Goal: Information Seeking & Learning: Check status

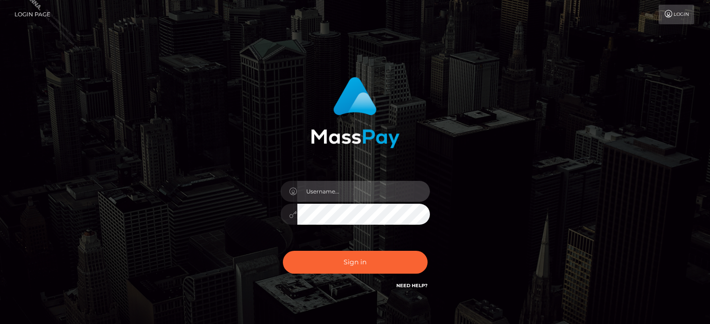
type input "marianne.B2S"
click at [315, 196] on input "marianne.B2S" at bounding box center [363, 191] width 132 height 21
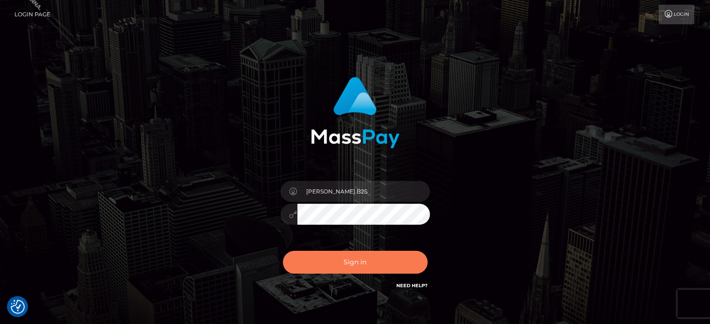
click at [349, 254] on button "Sign in" at bounding box center [355, 262] width 145 height 23
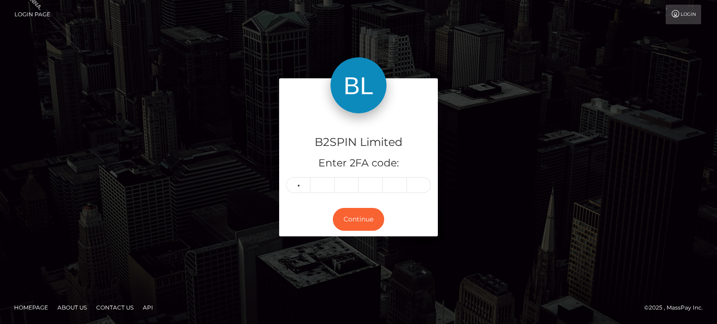
type input "8"
type input "4"
type input "6"
type input "3"
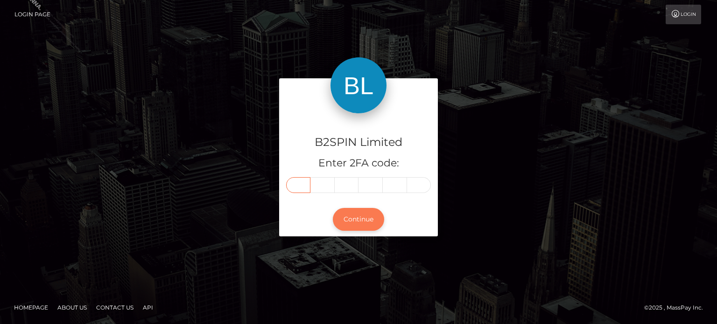
type input "8"
type input "4"
type input "6"
type input "5"
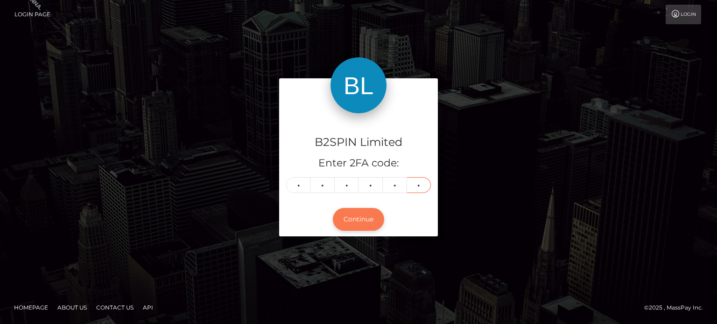
type input "3"
click at [357, 225] on button "Continue" at bounding box center [358, 219] width 51 height 23
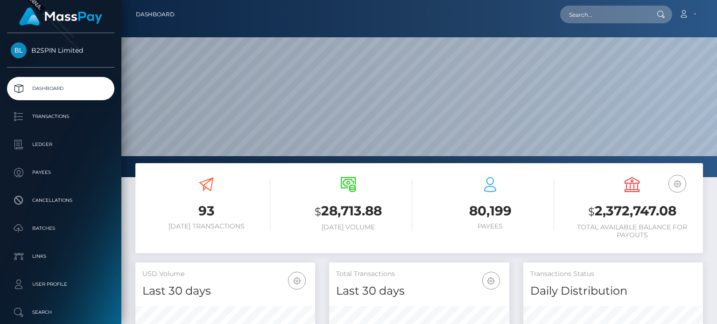
scroll to position [165, 179]
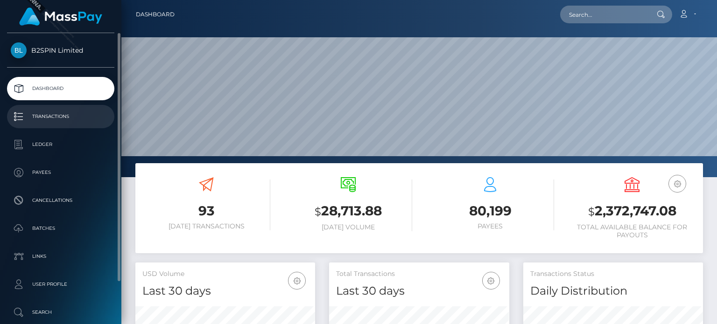
click at [79, 121] on p "Transactions" at bounding box center [61, 117] width 100 height 14
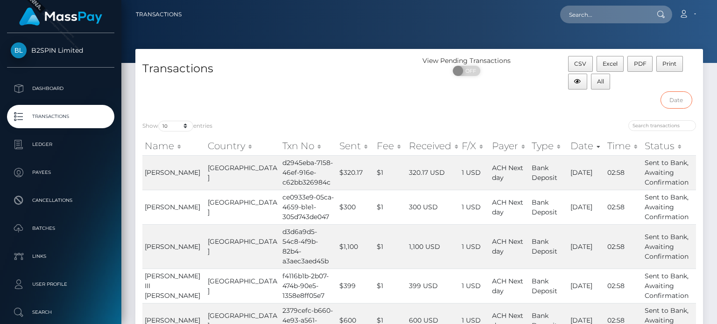
click at [683, 98] on input "text" at bounding box center [676, 99] width 32 height 17
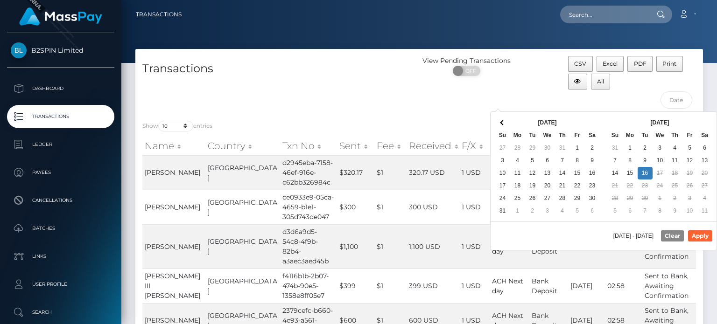
click at [512, 91] on div "View Pending Transactions ON OFF" at bounding box center [490, 84] width 142 height 57
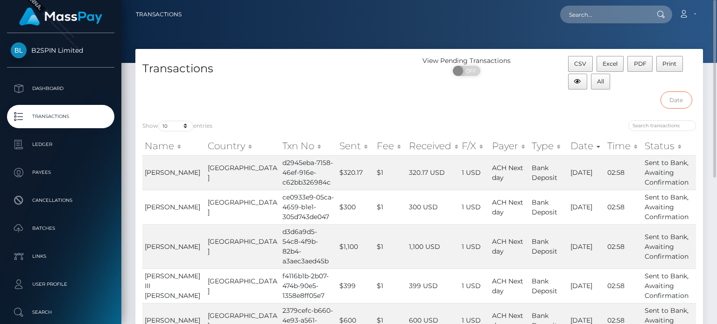
click at [664, 97] on input "text" at bounding box center [676, 99] width 32 height 17
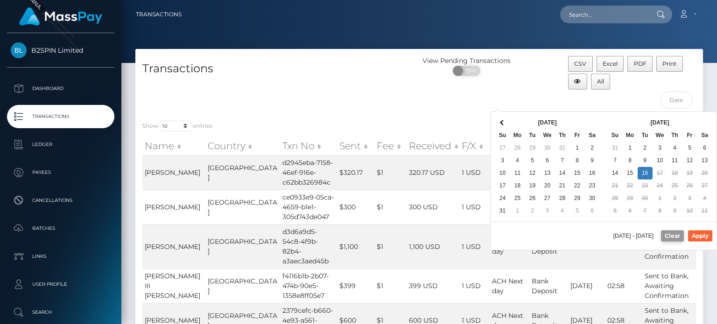
click at [668, 237] on button "Clear" at bounding box center [672, 235] width 23 height 11
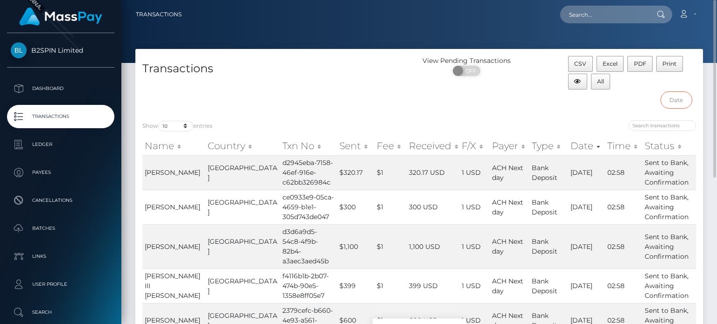
click at [683, 93] on input "text" at bounding box center [676, 99] width 32 height 17
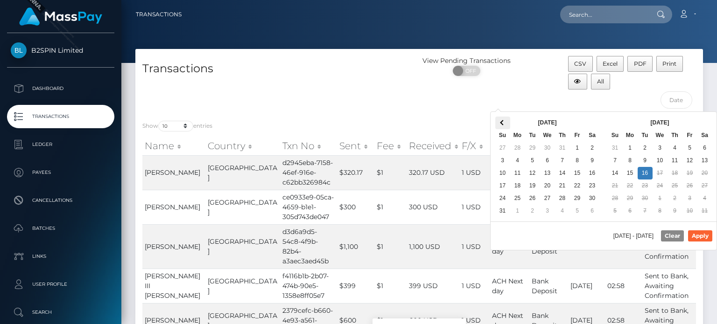
click at [507, 126] on th at bounding box center [502, 123] width 15 height 13
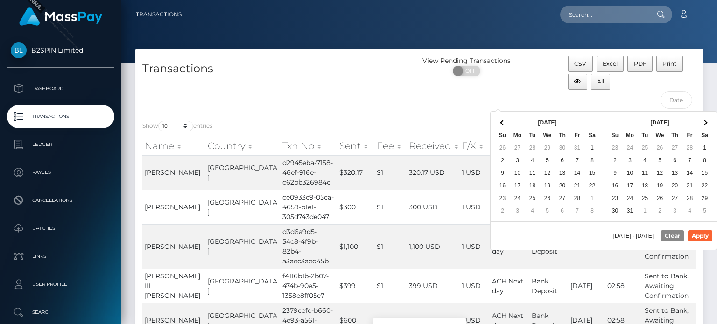
click at [507, 126] on th at bounding box center [502, 123] width 15 height 13
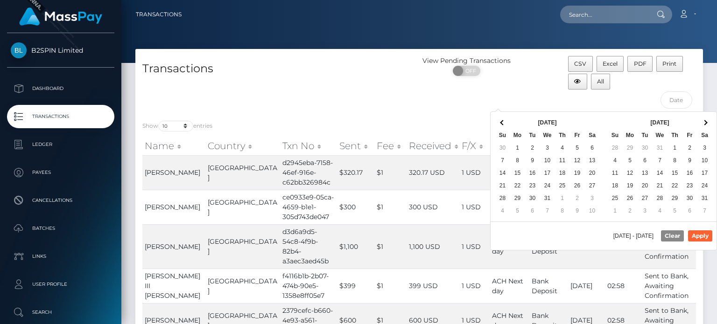
click at [507, 126] on th at bounding box center [502, 123] width 15 height 13
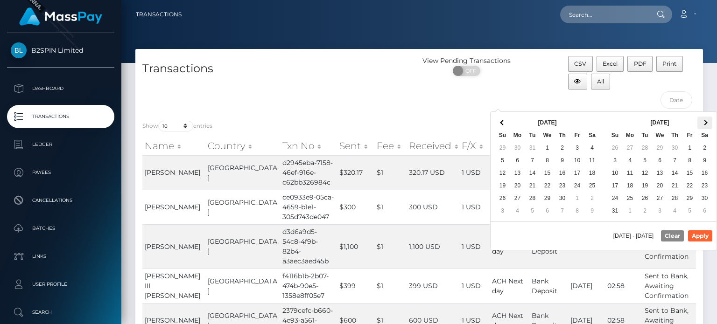
click at [699, 120] on th at bounding box center [704, 123] width 15 height 13
click at [666, 122] on th "[DATE]" at bounding box center [659, 123] width 75 height 13
click at [704, 119] on th at bounding box center [704, 123] width 15 height 13
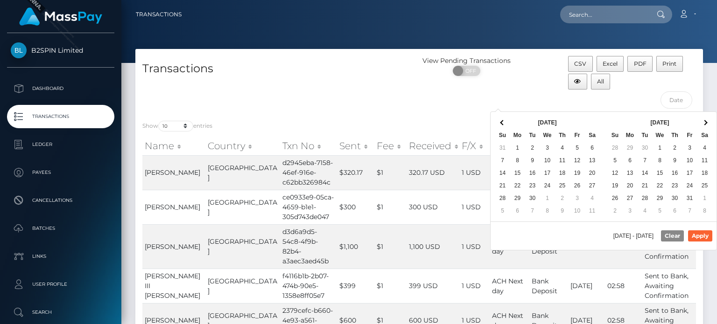
click at [704, 119] on th at bounding box center [704, 123] width 15 height 13
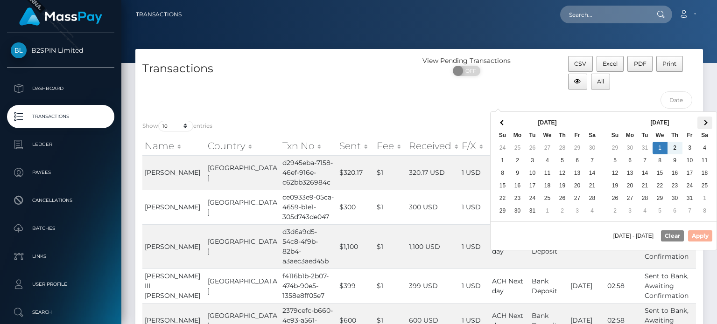
click at [704, 123] on span at bounding box center [704, 122] width 5 height 5
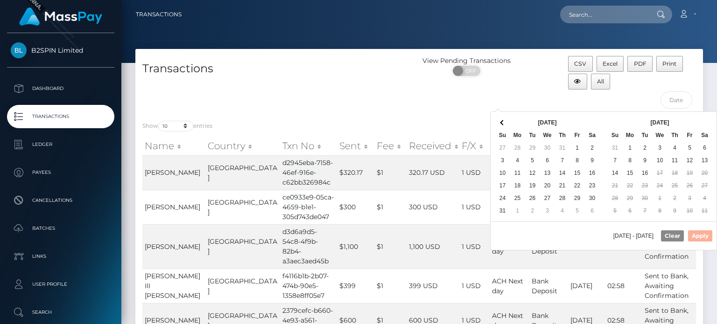
click at [704, 123] on th at bounding box center [704, 123] width 15 height 13
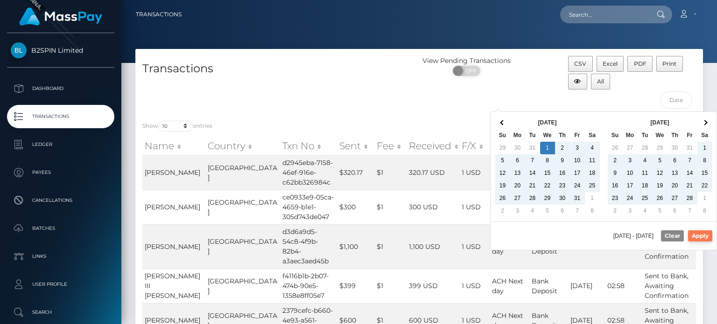
click at [704, 235] on button "Apply" at bounding box center [700, 235] width 24 height 11
type input "01/01/2025 - 09/16/2025"
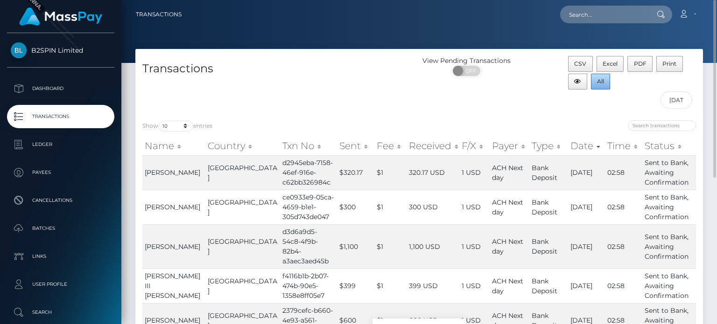
click at [606, 83] on button "All" at bounding box center [601, 82] width 20 height 16
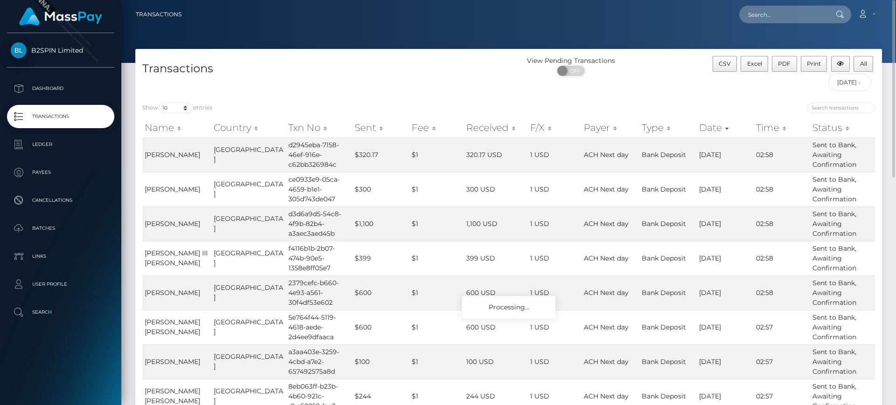
drag, startPoint x: 683, startPoint y: 2, endPoint x: 543, endPoint y: 97, distance: 169.0
click at [543, 97] on div "Show 10 25 50 100 250 500 1,000 3,500 entries Name Country Txn No Sent Fee Rece…" at bounding box center [508, 308] width 746 height 425
click at [688, 104] on div at bounding box center [695, 109] width 359 height 13
click at [643, 75] on div "View Pending Transactions ON OFF" at bounding box center [602, 68] width 187 height 25
click at [716, 63] on span "CSV" at bounding box center [724, 63] width 12 height 7
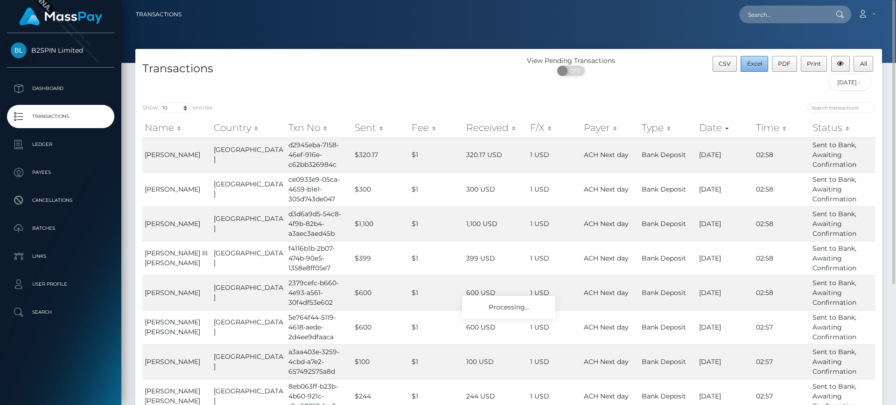
click at [716, 65] on span "Excel" at bounding box center [754, 63] width 15 height 7
click at [716, 67] on span "PDF" at bounding box center [784, 63] width 13 height 7
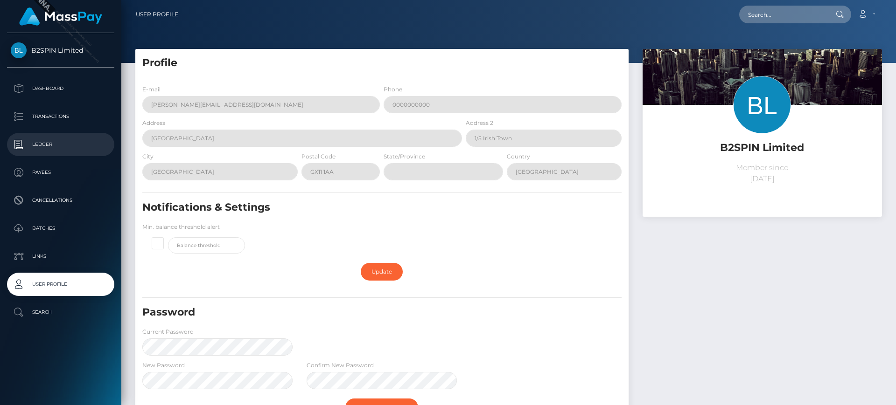
click at [60, 136] on link "Ledger" at bounding box center [60, 144] width 107 height 23
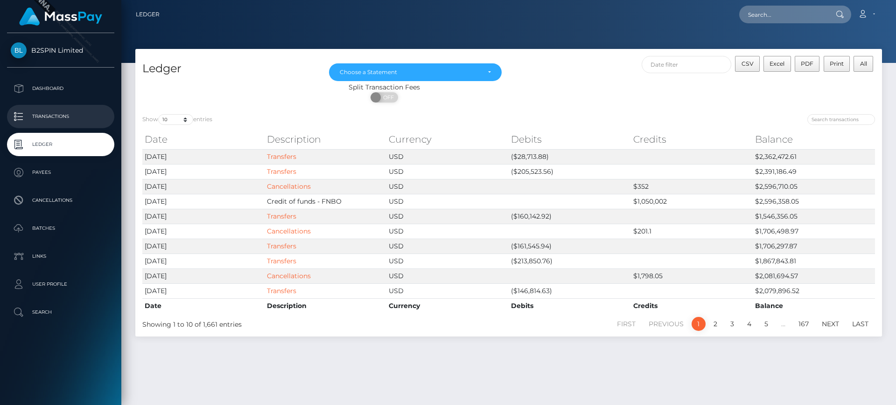
click at [30, 118] on p "Transactions" at bounding box center [61, 117] width 100 height 14
click at [177, 124] on select "10 25 50 100 250" at bounding box center [175, 119] width 35 height 11
click at [159, 114] on select "10 25 50 100 250" at bounding box center [175, 119] width 35 height 11
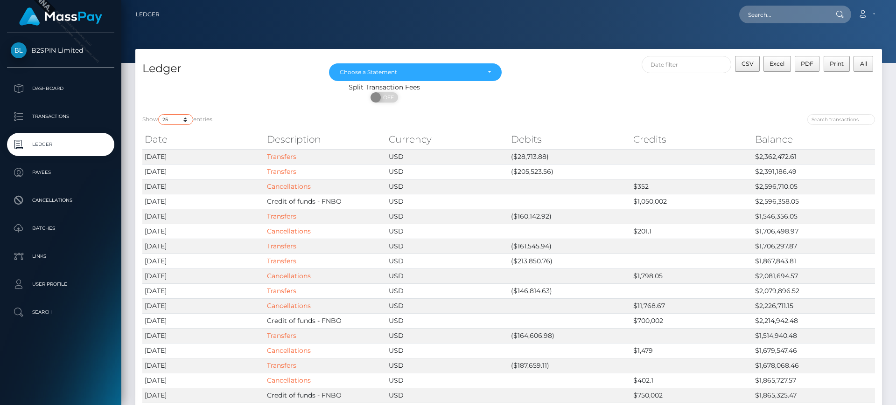
click at [187, 121] on select "10 25 50 100 250" at bounding box center [175, 119] width 35 height 11
select select "50"
click at [159, 114] on select "10 25 50 100 250" at bounding box center [175, 119] width 35 height 11
click at [454, 88] on div "Split Transaction Fees" at bounding box center [384, 88] width 498 height 10
click at [471, 73] on div "Choose a Statement" at bounding box center [410, 72] width 140 height 7
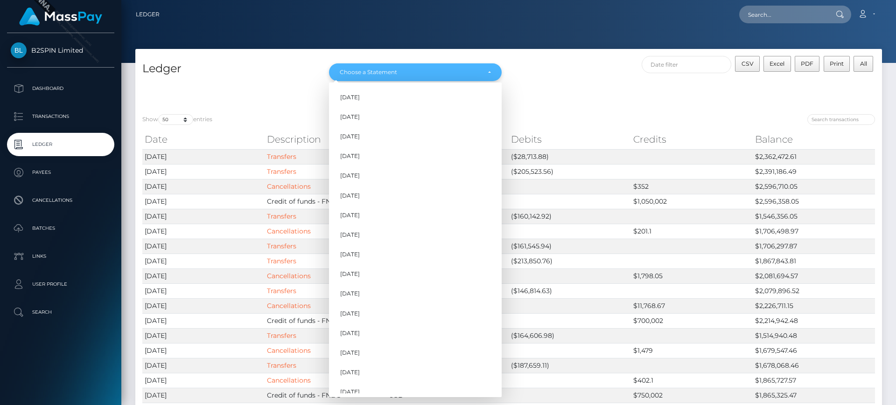
click at [471, 73] on div "Choose a Statement" at bounding box center [410, 72] width 140 height 7
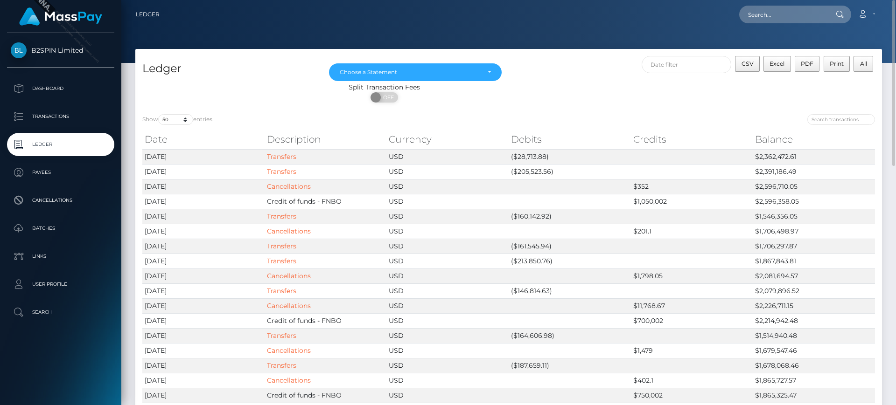
click at [639, 73] on div "CSV Excel PDF Print All" at bounding box center [695, 69] width 373 height 27
click at [749, 64] on span "CSV" at bounding box center [747, 63] width 12 height 7
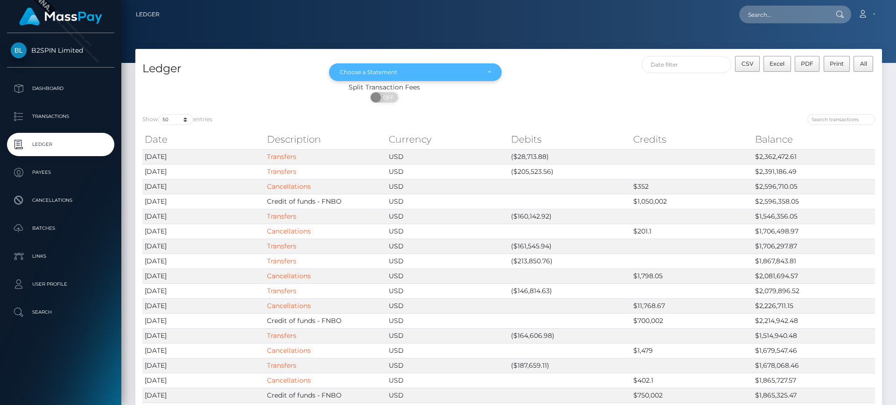
click at [466, 80] on div "Choose a Statement" at bounding box center [415, 72] width 173 height 18
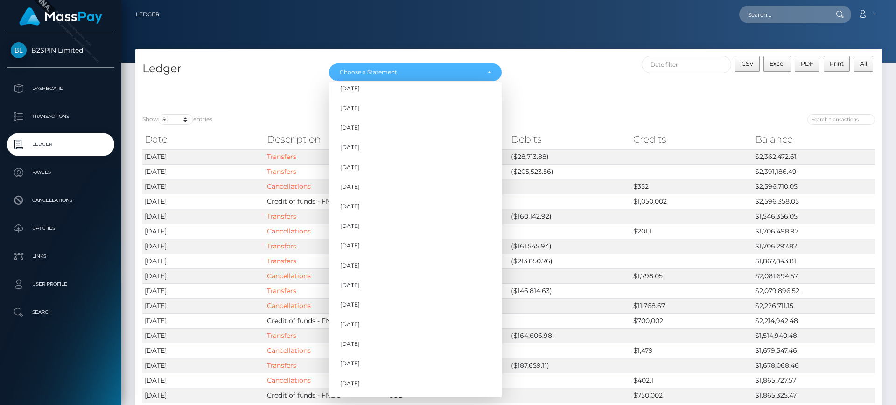
scroll to position [283, 0]
click at [374, 383] on link "[DATE]" at bounding box center [415, 384] width 173 height 17
select select "[DATE]"
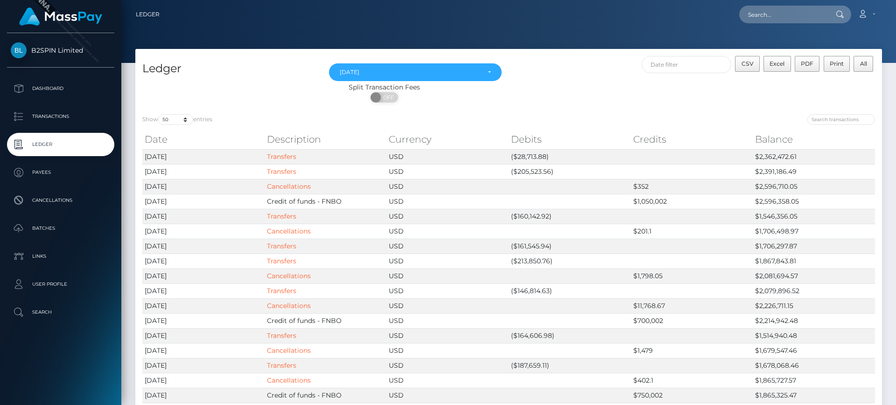
drag, startPoint x: 568, startPoint y: 152, endPoint x: 567, endPoint y: 134, distance: 17.3
click at [567, 152] on td "($28,713.88)" at bounding box center [570, 156] width 122 height 15
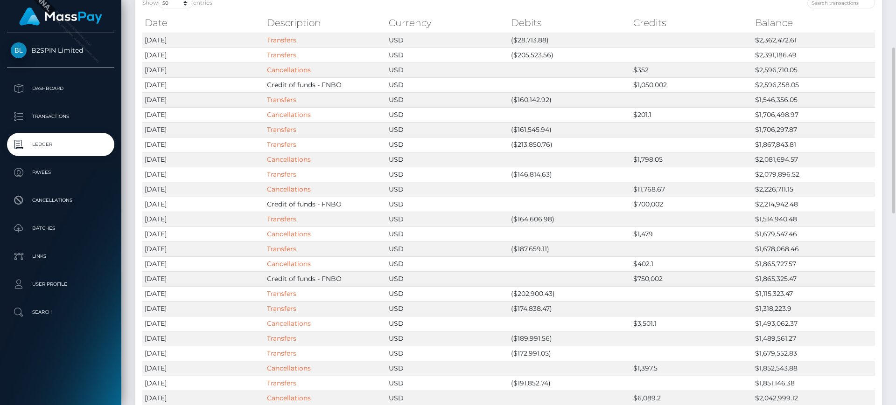
scroll to position [0, 0]
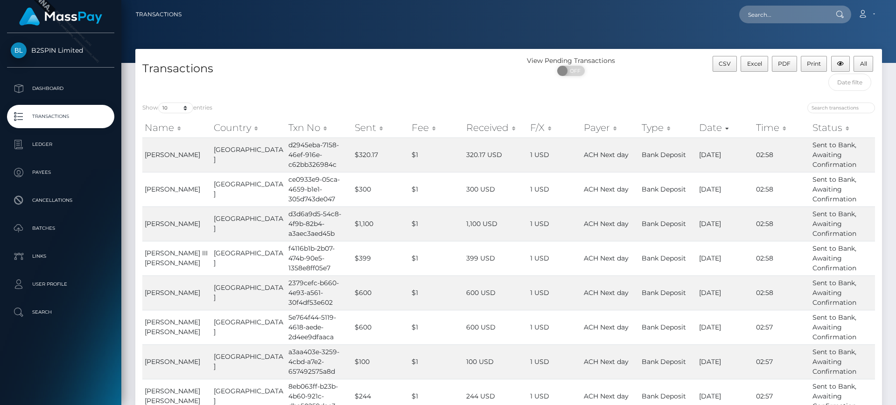
click at [780, 97] on div "Show 10 25 50 100 250 500 1,000 3,500 entries Name Country Txn No Sent Fee Rece…" at bounding box center [508, 308] width 746 height 425
click at [861, 85] on input "text" at bounding box center [849, 82] width 43 height 17
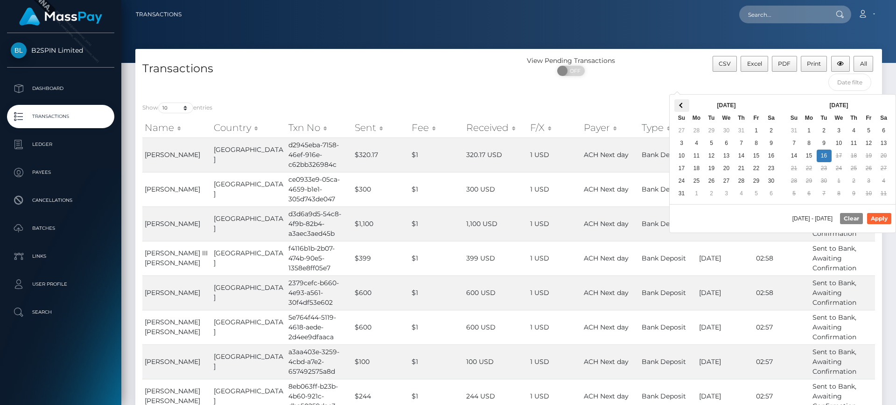
click at [682, 107] on span at bounding box center [681, 105] width 5 height 5
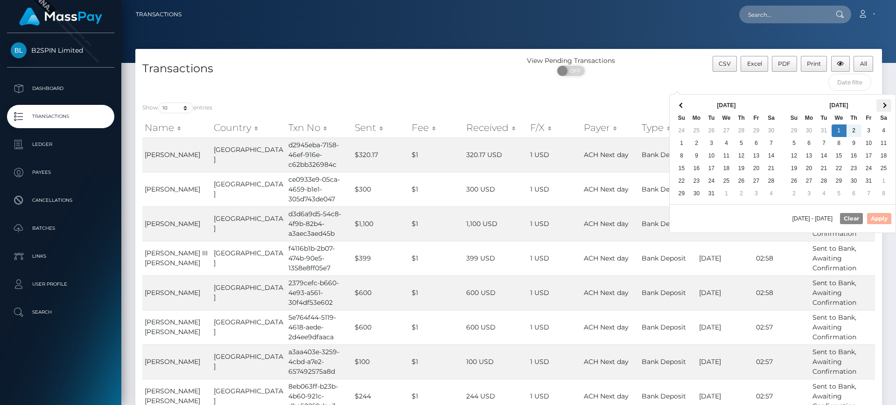
click at [882, 104] on span at bounding box center [883, 105] width 5 height 5
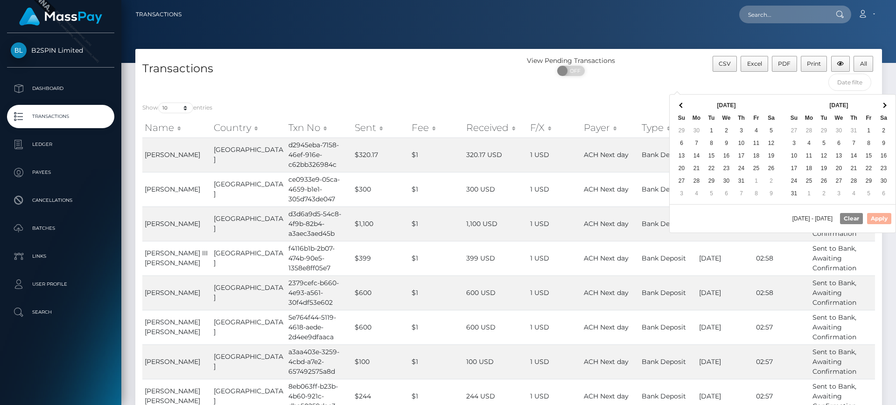
click at [882, 104] on span at bounding box center [883, 105] width 5 height 5
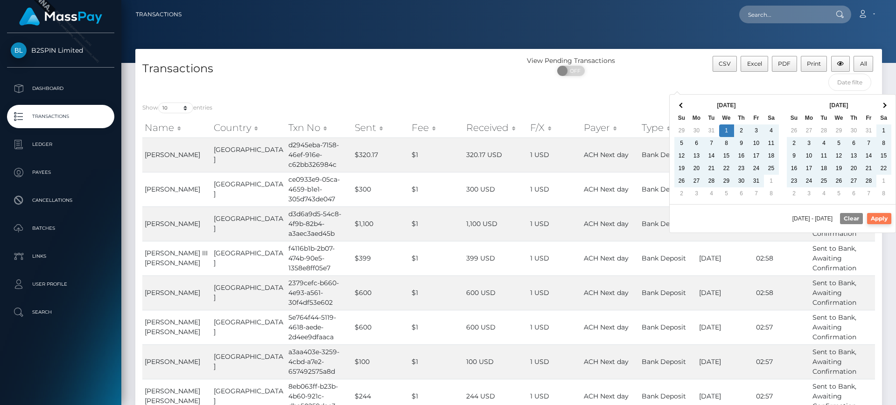
click at [886, 221] on button "Apply" at bounding box center [879, 218] width 24 height 11
type input "01/01/2025 - 09/16/2025"
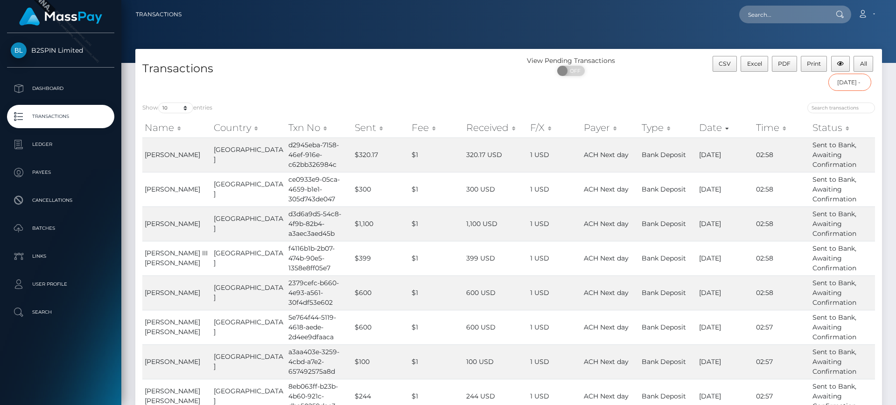
click at [848, 85] on input "01/01/2025 - 09/16/2025" at bounding box center [849, 82] width 43 height 17
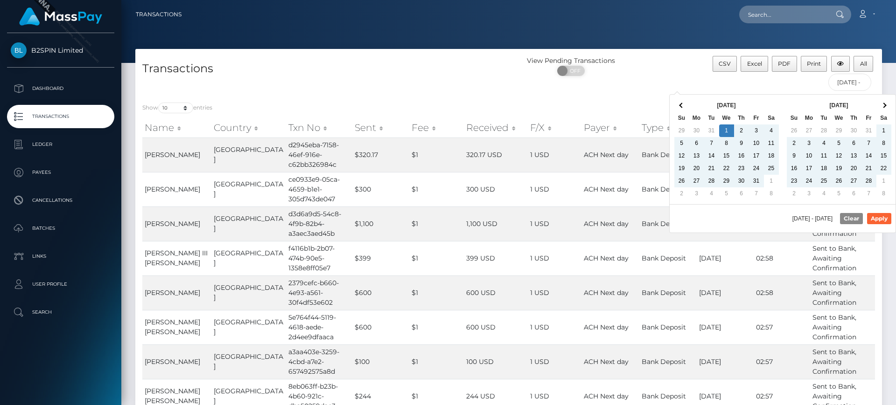
click at [668, 64] on div "View Pending Transactions ON OFF" at bounding box center [602, 68] width 187 height 25
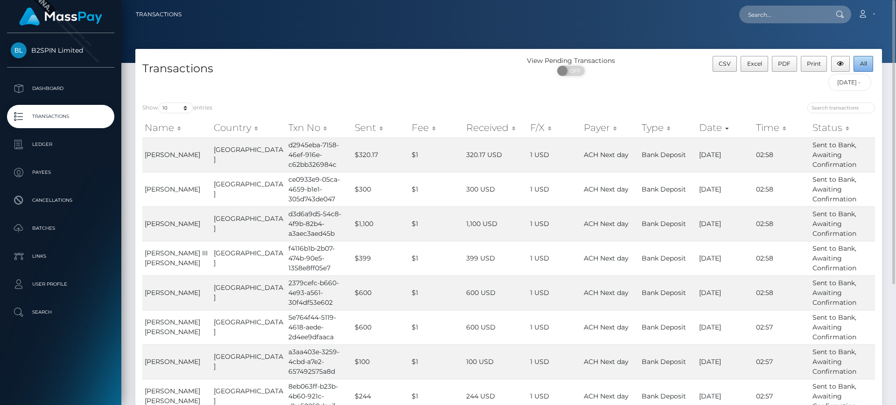
click at [865, 65] on span "All" at bounding box center [863, 63] width 7 height 7
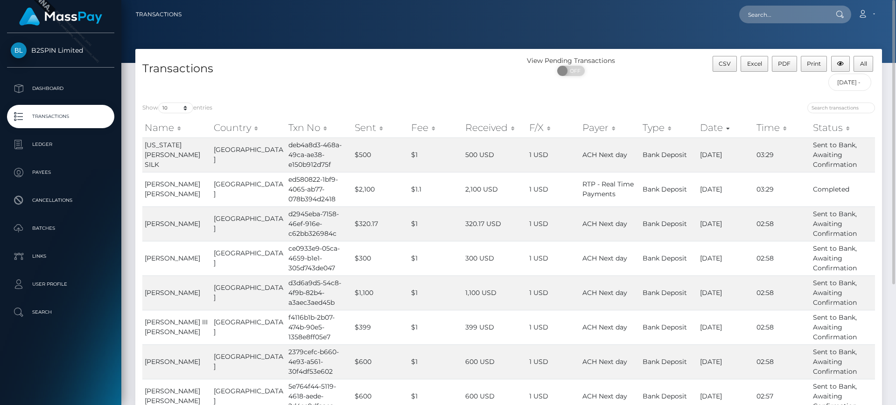
click at [378, 44] on div at bounding box center [508, 31] width 774 height 63
click at [869, 18] on link "Account" at bounding box center [866, 15] width 28 height 20
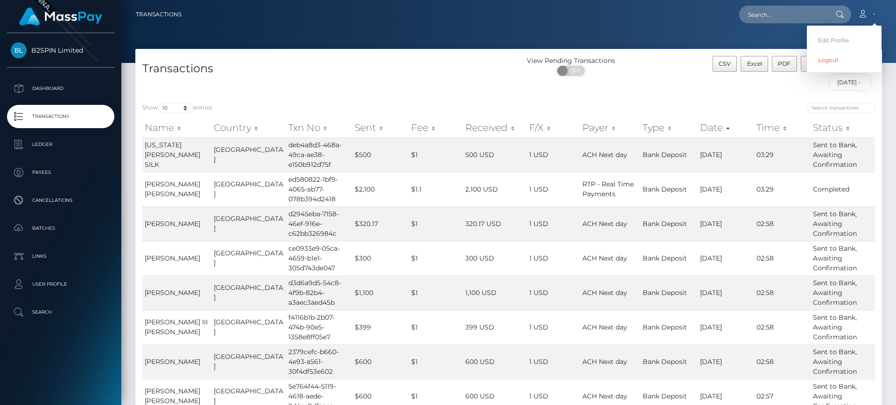
click at [44, 44] on link "B2SPIN Limited" at bounding box center [60, 50] width 121 height 16
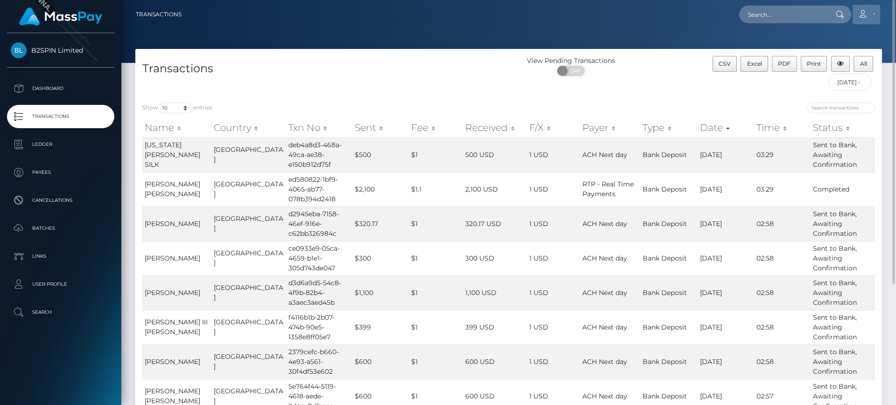
click at [862, 14] on icon at bounding box center [862, 13] width 10 height 7
click at [834, 61] on link "Logout" at bounding box center [844, 59] width 75 height 17
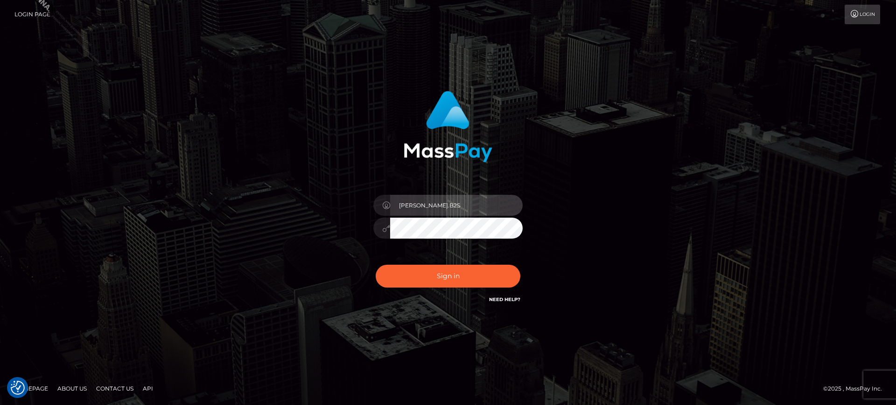
click at [477, 202] on input "[PERSON_NAME].B2S" at bounding box center [456, 205] width 132 height 21
type input "[PERSON_NAME][DOMAIN_NAME]"
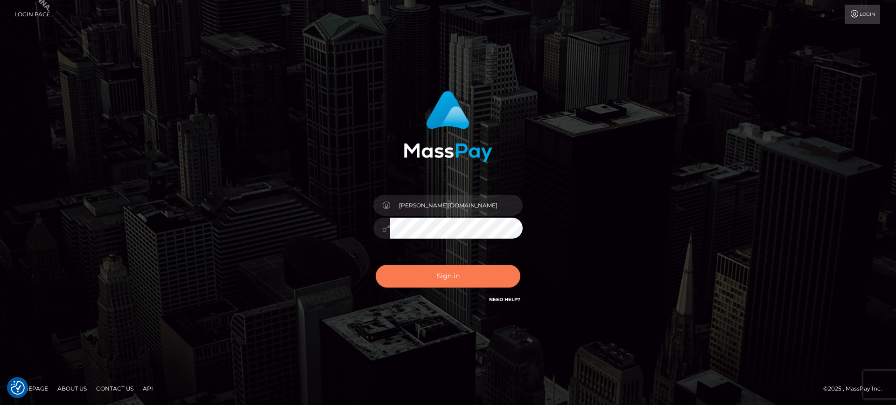
click at [502, 271] on button "Sign in" at bounding box center [448, 276] width 145 height 23
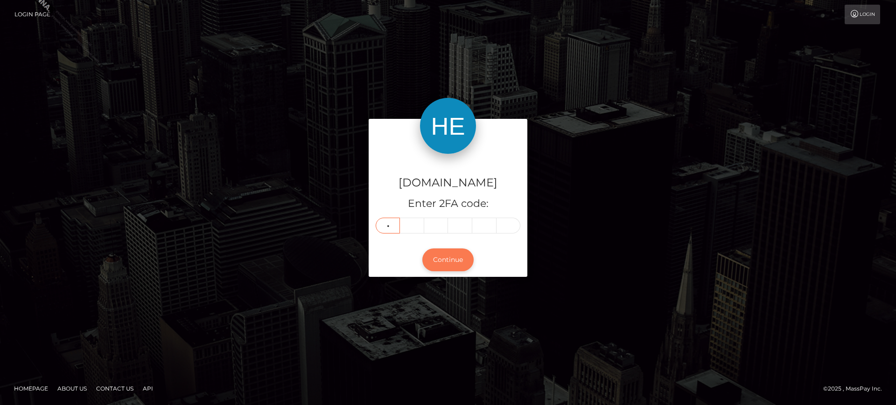
type input "5"
type input "0"
type input "2"
type input "8"
type input "3"
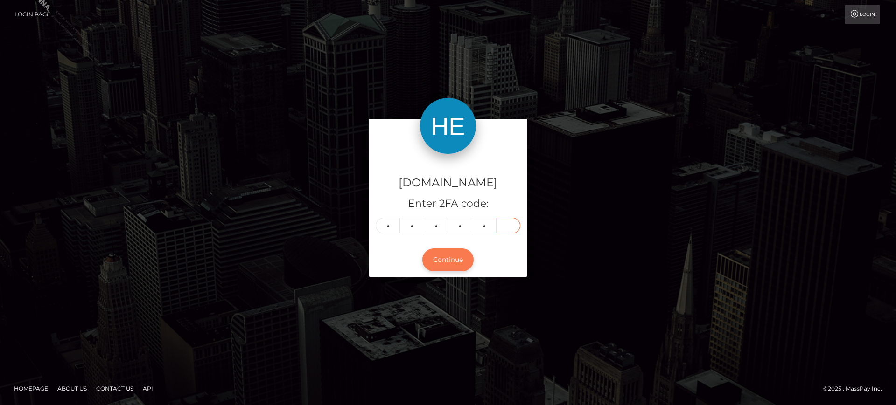
type input "8"
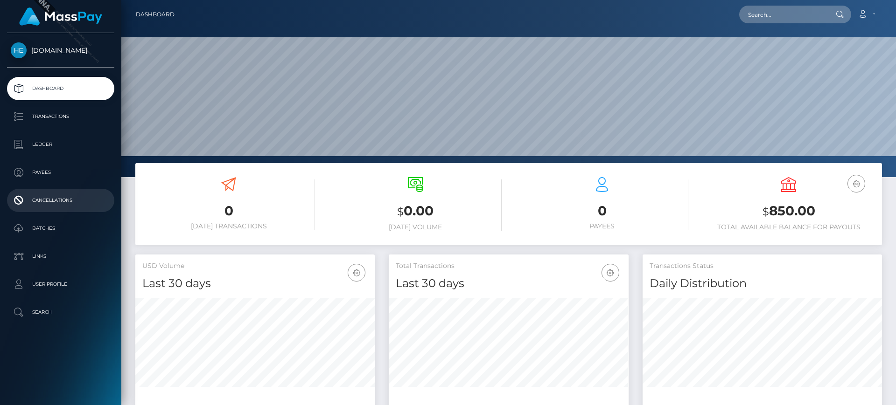
scroll to position [166, 240]
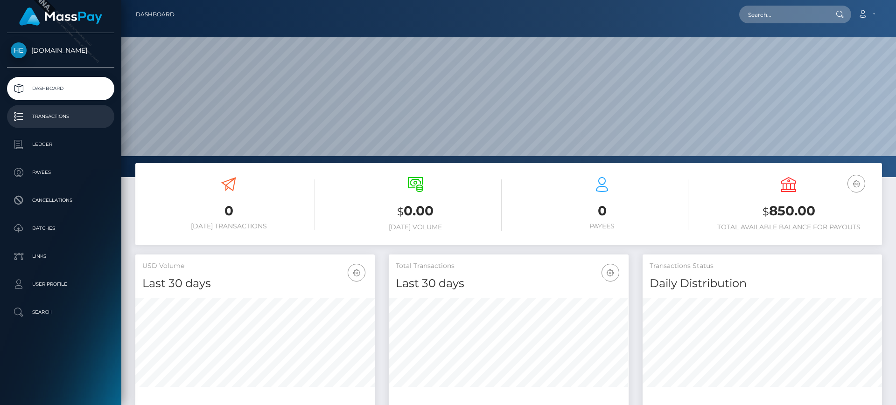
click at [84, 125] on link "Transactions" at bounding box center [60, 116] width 107 height 23
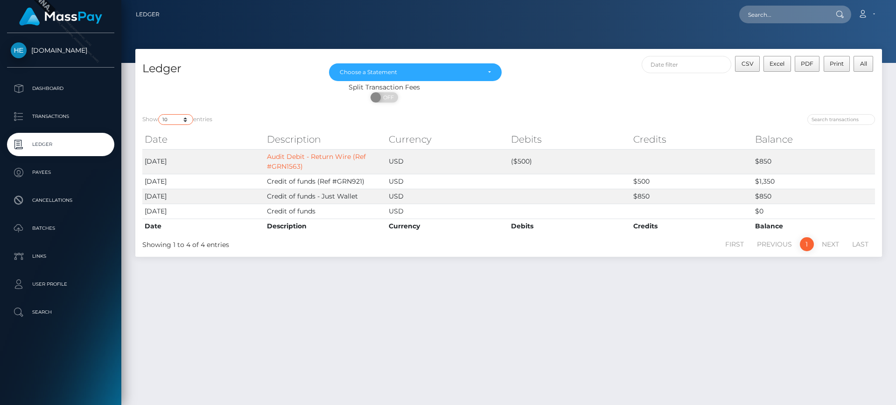
click at [184, 124] on select "10 25 50 100 250" at bounding box center [175, 119] width 35 height 11
select select "50"
click at [159, 114] on select "10 25 50 100 250" at bounding box center [175, 119] width 35 height 11
click at [611, 92] on div "ON OFF" at bounding box center [384, 99] width 498 height 15
click at [541, 72] on div "CSV Excel PDF Print All" at bounding box center [695, 69] width 373 height 27
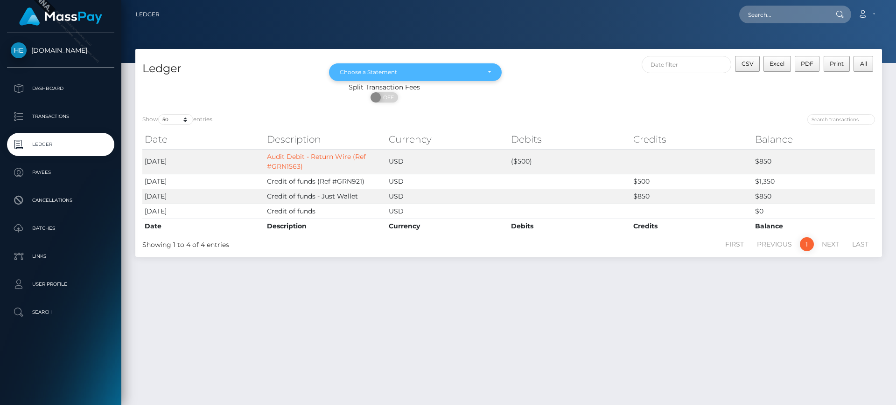
click at [432, 78] on div "Choose a Statement" at bounding box center [415, 72] width 173 height 18
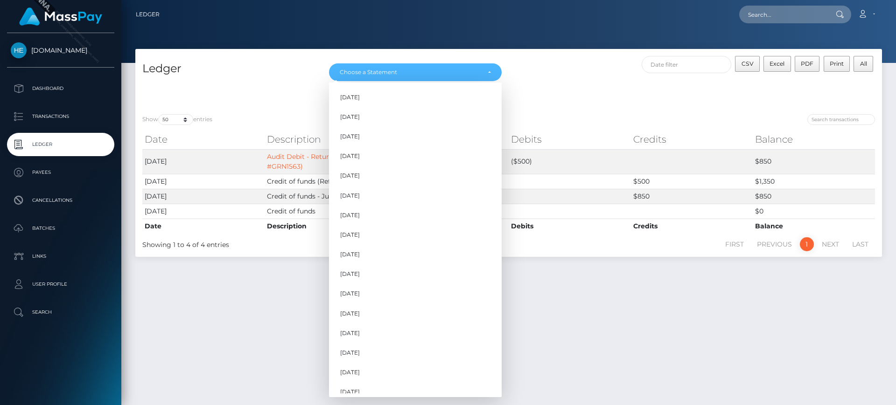
click at [564, 70] on div "CSV Excel PDF Print All" at bounding box center [695, 69] width 373 height 27
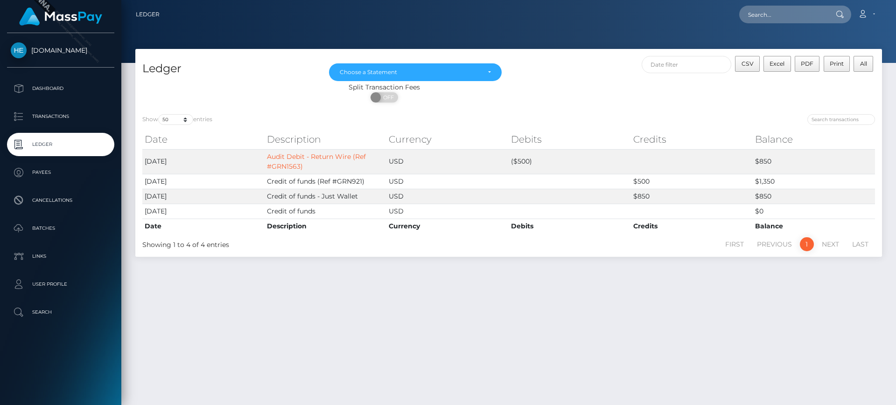
scroll to position [24, 0]
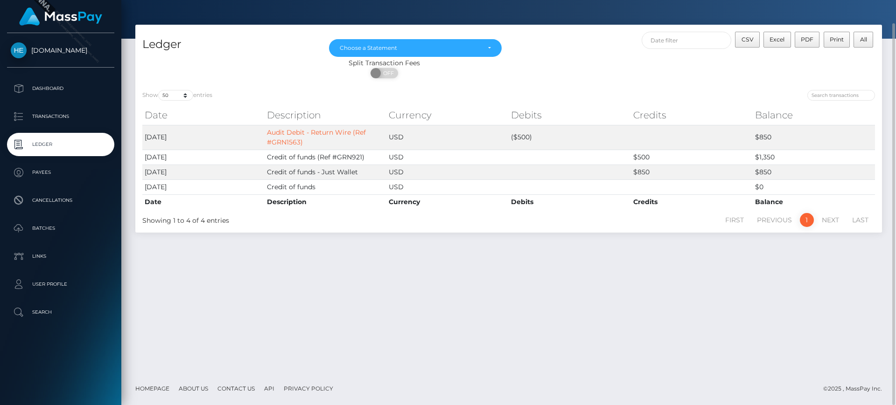
click at [679, 89] on div "Show 10 25 50 100 250 entries Date Description Currency Debits Credits Balance …" at bounding box center [508, 158] width 746 height 150
click at [752, 42] on span "CSV" at bounding box center [747, 39] width 12 height 7
click at [471, 46] on div "Choose a Statement" at bounding box center [410, 47] width 140 height 7
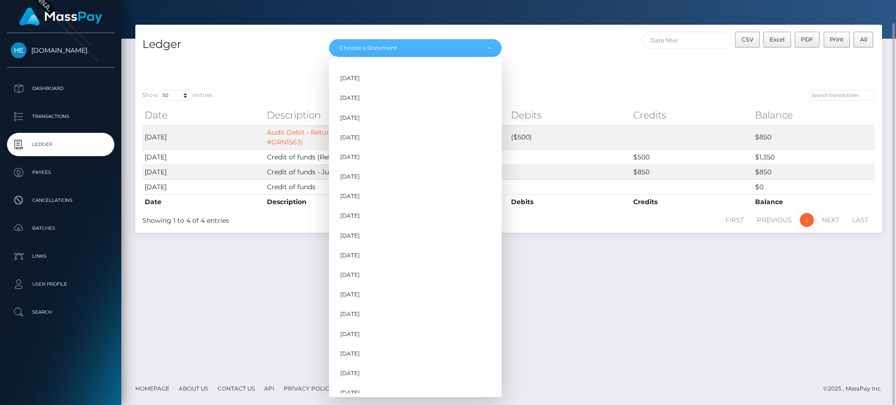
scroll to position [62, 0]
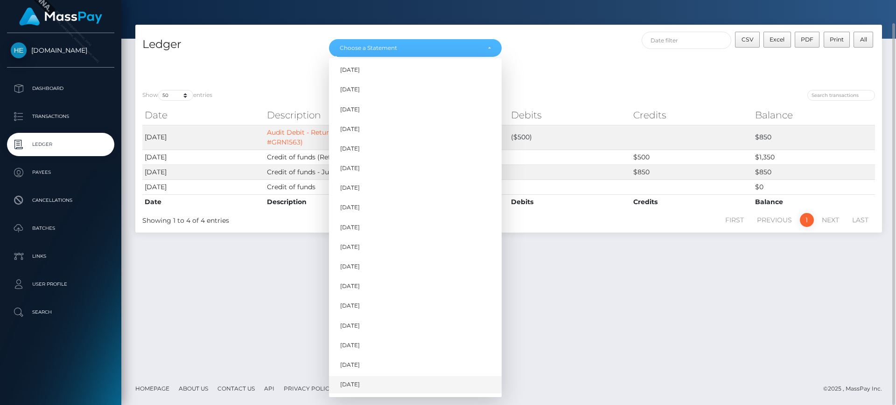
click at [368, 387] on link "Sep 2025" at bounding box center [415, 384] width 173 height 17
select select "Sep 2025"
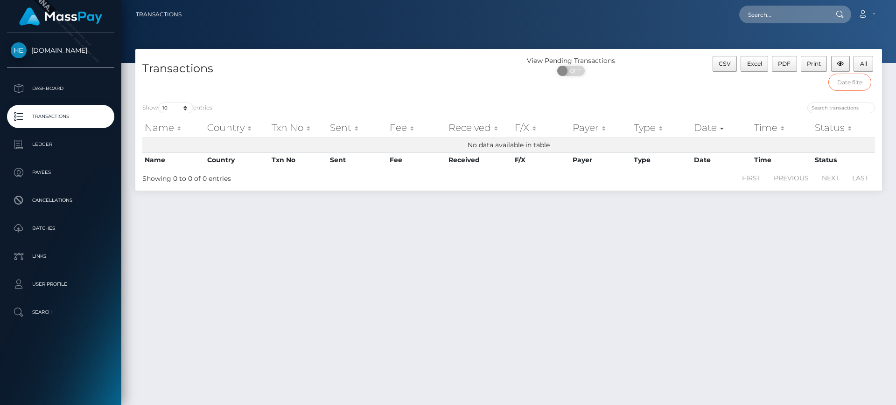
click at [850, 83] on input "text" at bounding box center [849, 82] width 43 height 17
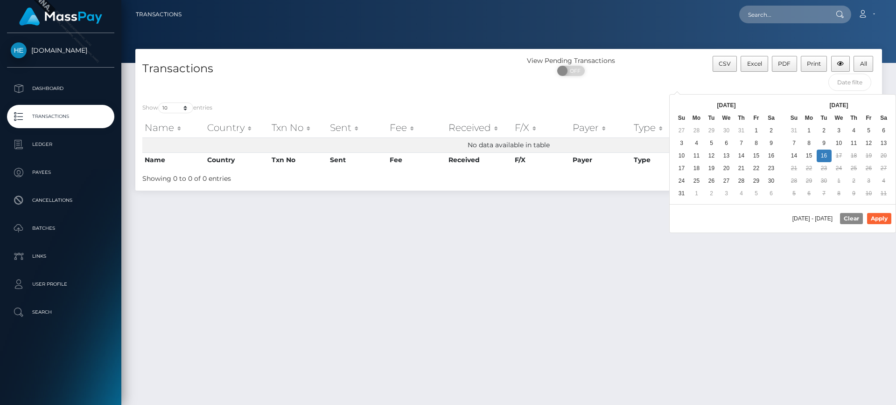
click at [675, 105] on th at bounding box center [681, 105] width 15 height 13
click at [743, 107] on th "[DATE]" at bounding box center [726, 105] width 75 height 13
click at [724, 107] on th "[DATE]" at bounding box center [726, 105] width 75 height 13
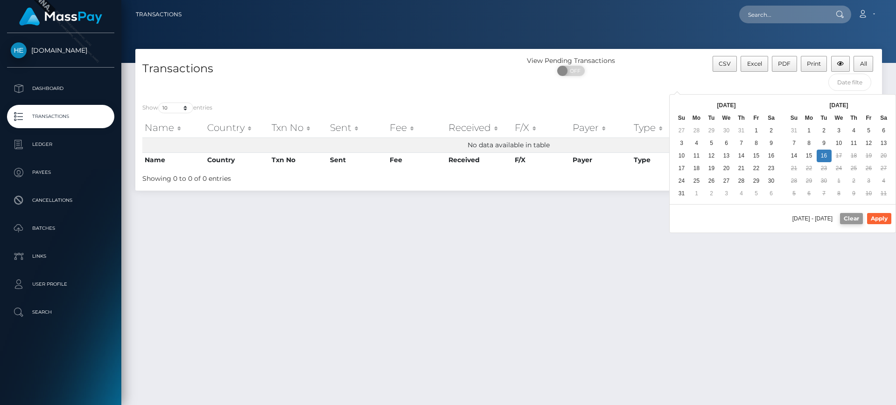
click at [849, 219] on button "Clear" at bounding box center [851, 218] width 23 height 11
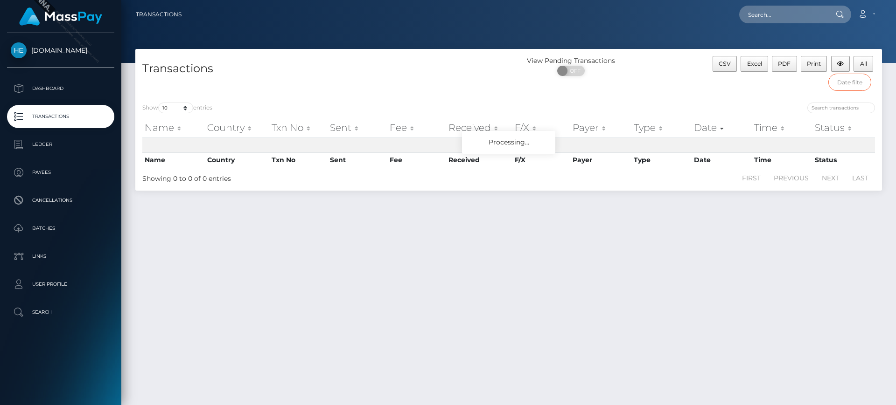
click at [841, 86] on input "text" at bounding box center [849, 82] width 43 height 17
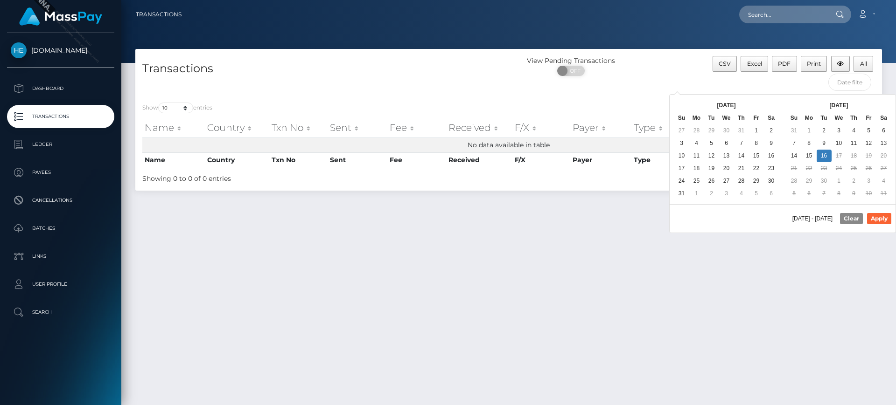
click at [690, 105] on th "Aug 2025" at bounding box center [726, 105] width 75 height 13
click at [690, 105] on th "[DATE]" at bounding box center [726, 105] width 75 height 13
click at [690, 105] on th "Aug 2025" at bounding box center [726, 105] width 75 height 13
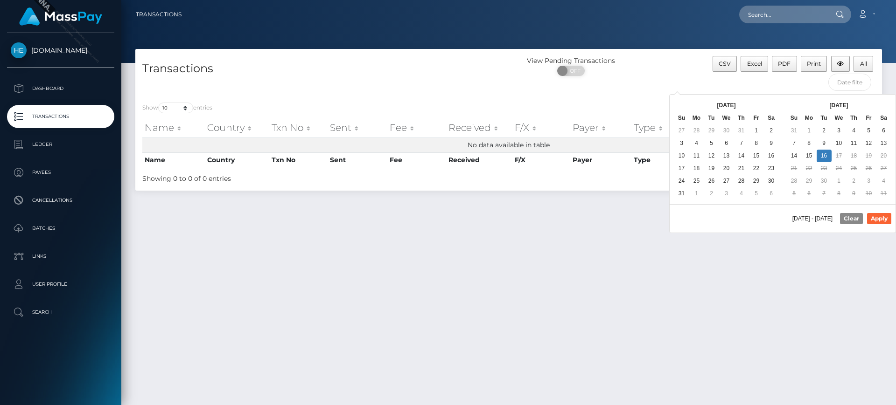
click at [672, 76] on div "View Pending Transactions ON OFF" at bounding box center [602, 68] width 187 height 25
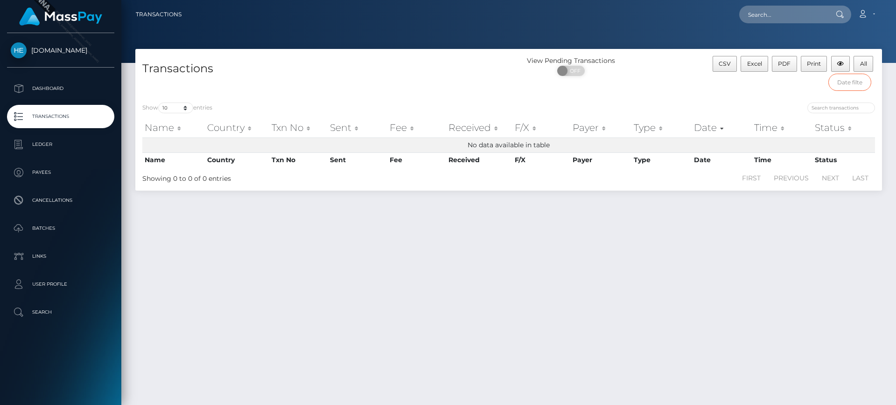
click at [857, 84] on input "text" at bounding box center [849, 82] width 43 height 17
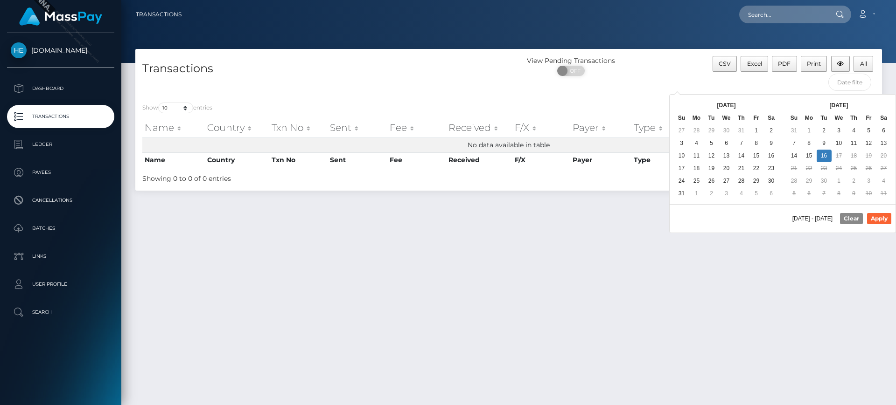
click at [677, 91] on div "View Pending Transactions ON OFF" at bounding box center [602, 76] width 187 height 40
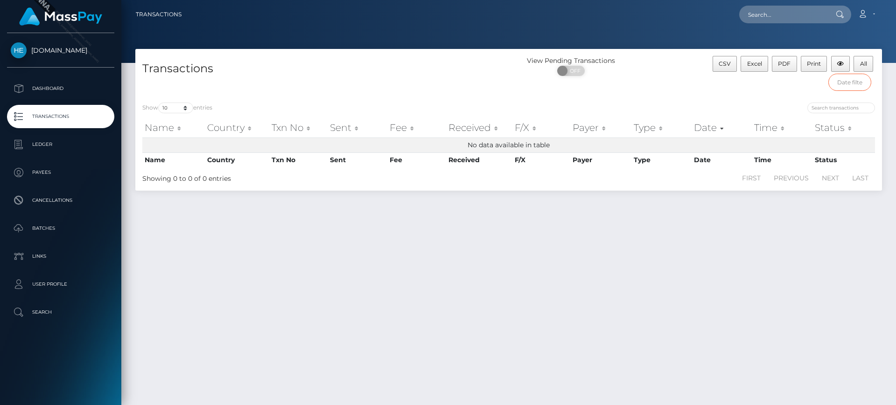
click at [839, 79] on input "text" at bounding box center [849, 82] width 43 height 17
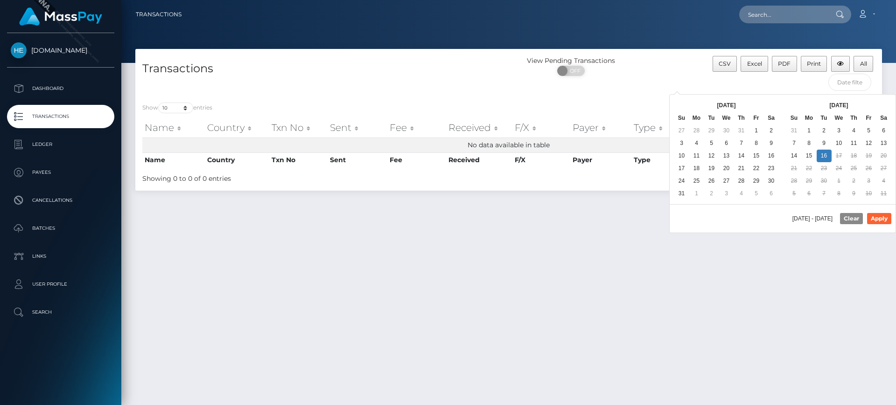
click at [685, 104] on th at bounding box center [681, 105] width 15 height 13
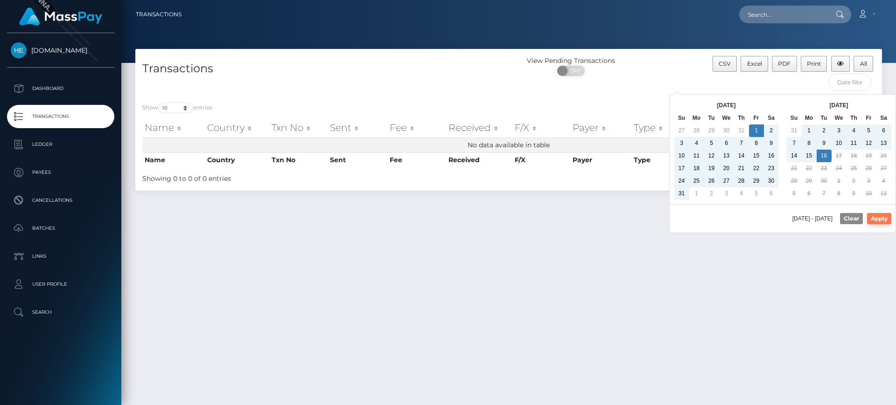
click at [880, 222] on button "Apply" at bounding box center [879, 218] width 24 height 11
type input "[DATE] - [DATE]"
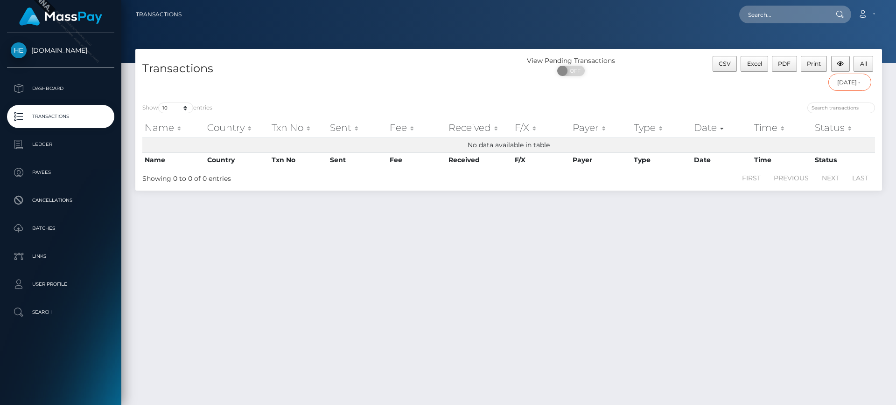
click at [854, 83] on input "[DATE] - [DATE]" at bounding box center [849, 82] width 43 height 17
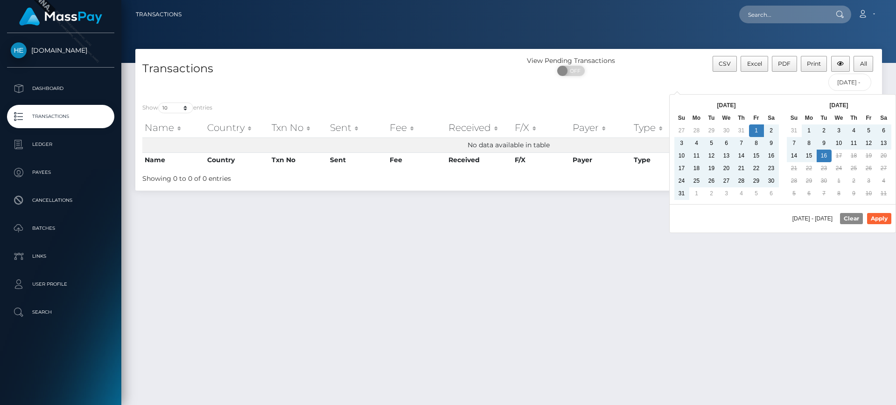
click at [682, 84] on div "View Pending Transactions ON OFF" at bounding box center [602, 76] width 187 height 40
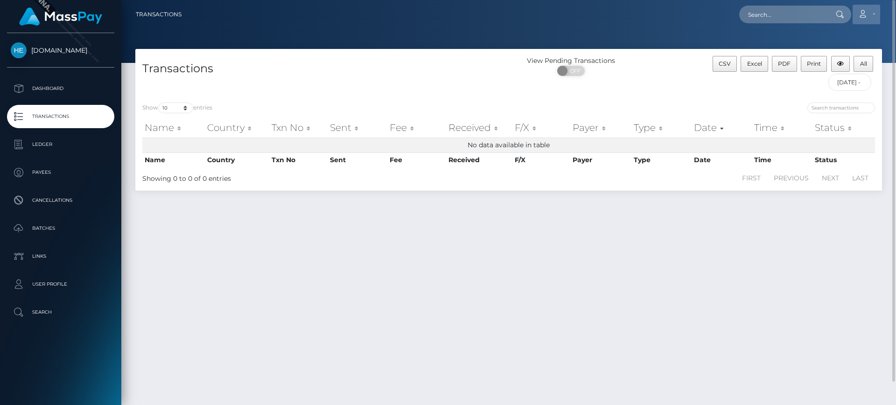
click at [869, 16] on link "Account" at bounding box center [866, 15] width 28 height 20
click at [836, 57] on link "Logout" at bounding box center [844, 59] width 75 height 17
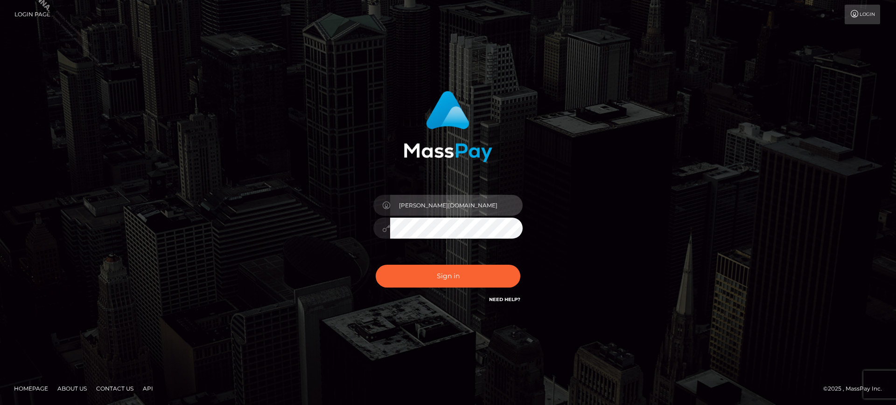
click at [471, 205] on input "marianne.HM" at bounding box center [456, 205] width 132 height 21
type input "marianne.ML"
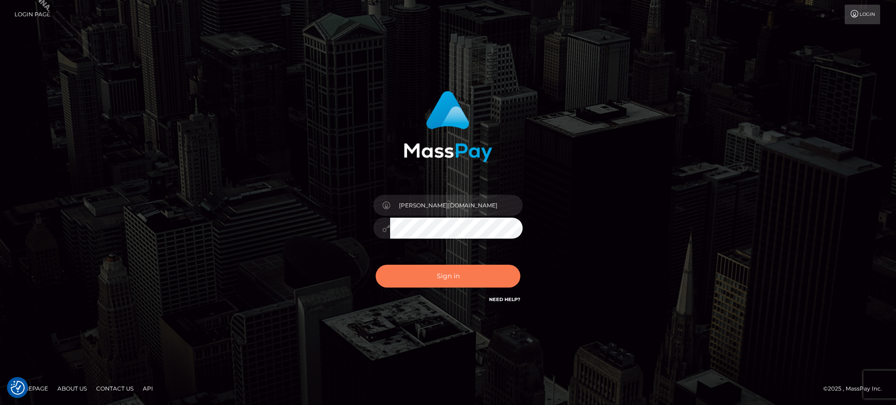
click at [477, 277] on button "Sign in" at bounding box center [448, 276] width 145 height 23
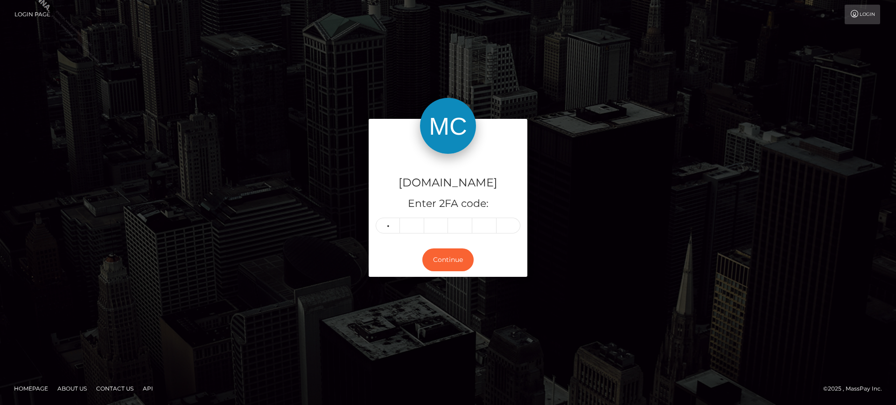
type input "1"
type input "6"
type input "2"
type input "9"
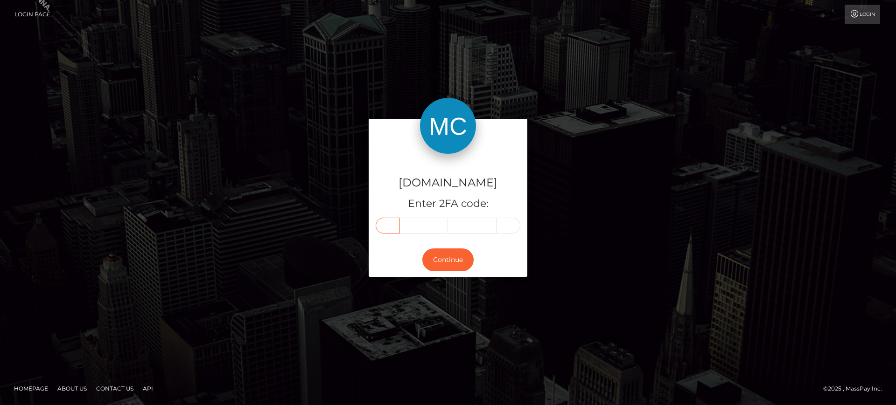
type input "1"
type input "2"
type input "1"
type input "6"
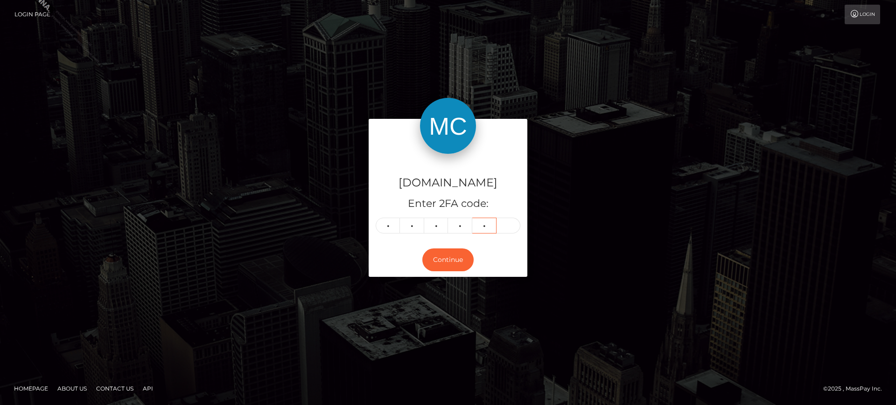
type input "2"
type input "9"
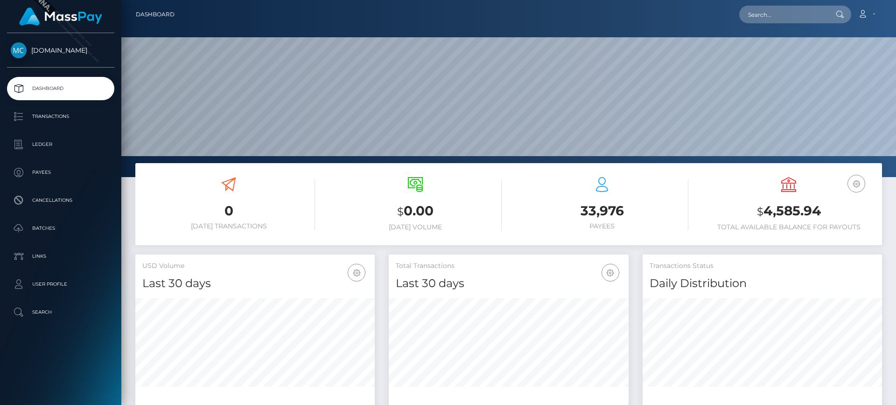
scroll to position [166, 240]
click at [53, 178] on p "Payees" at bounding box center [61, 173] width 100 height 14
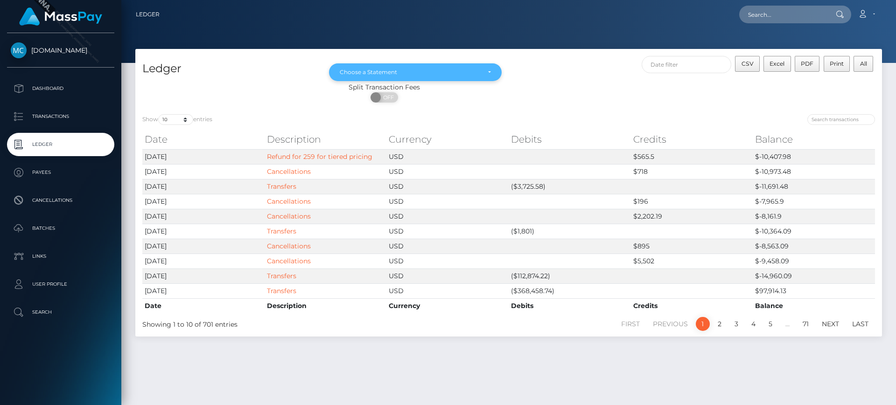
click at [459, 72] on div "Choose a Statement" at bounding box center [410, 72] width 140 height 7
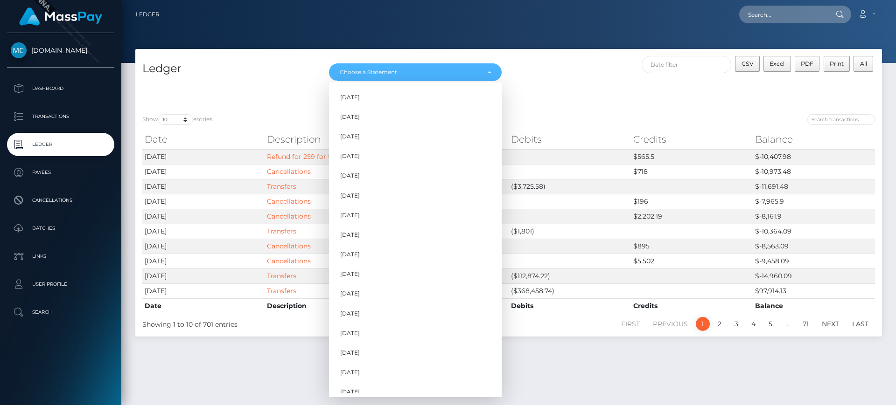
click at [277, 83] on div "Split Transaction Fees" at bounding box center [384, 88] width 498 height 10
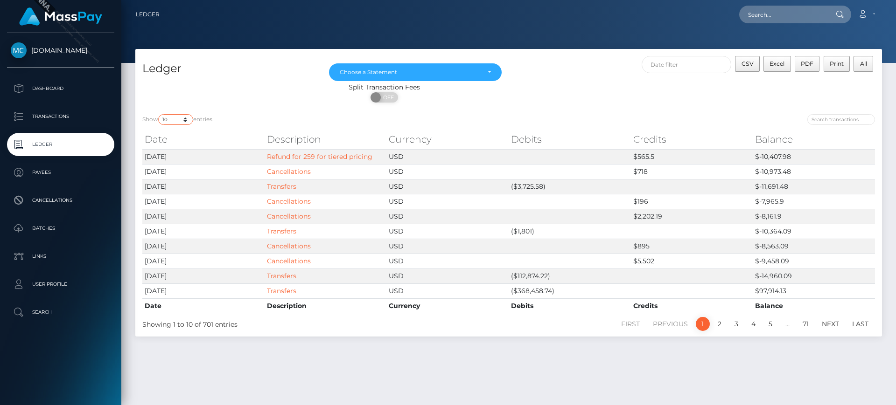
click at [191, 119] on select "10 25 50 100 250" at bounding box center [175, 119] width 35 height 11
select select "50"
click at [159, 114] on select "10 25 50 100 250" at bounding box center [175, 119] width 35 height 11
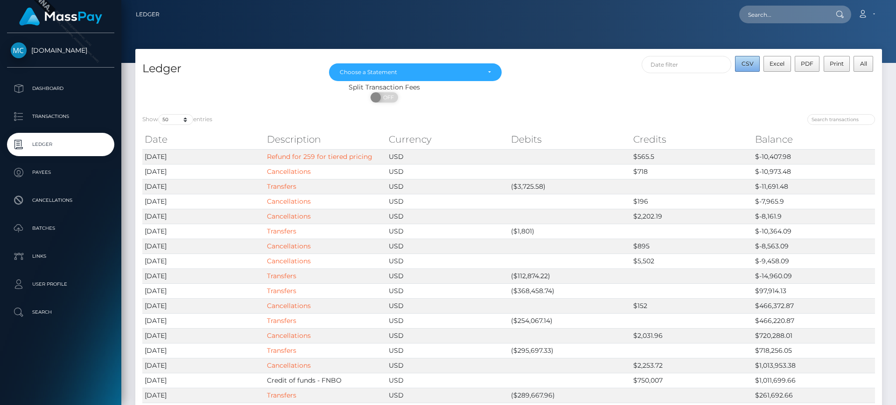
click at [741, 63] on button "CSV" at bounding box center [747, 64] width 25 height 16
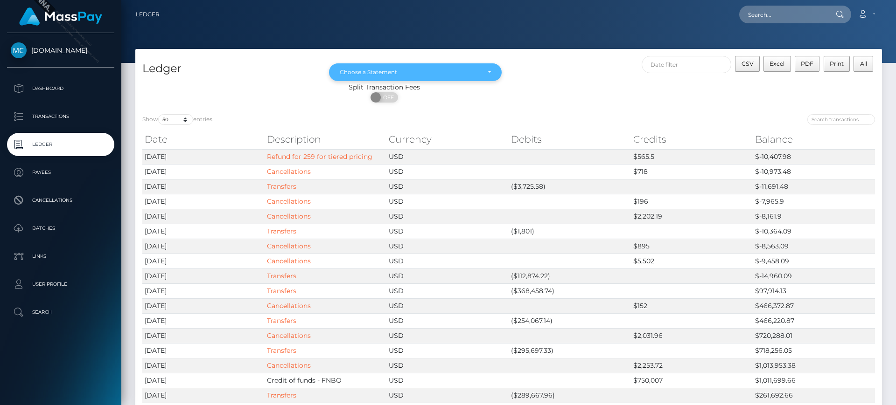
click at [464, 67] on div "Choose a Statement" at bounding box center [415, 72] width 173 height 18
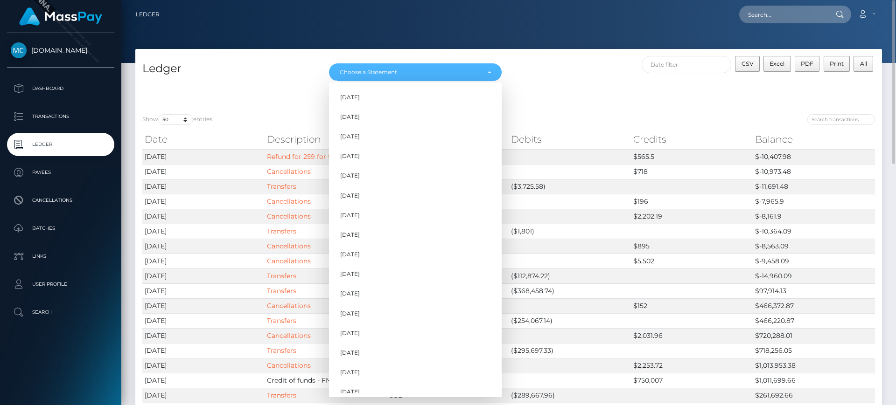
scroll to position [86, 0]
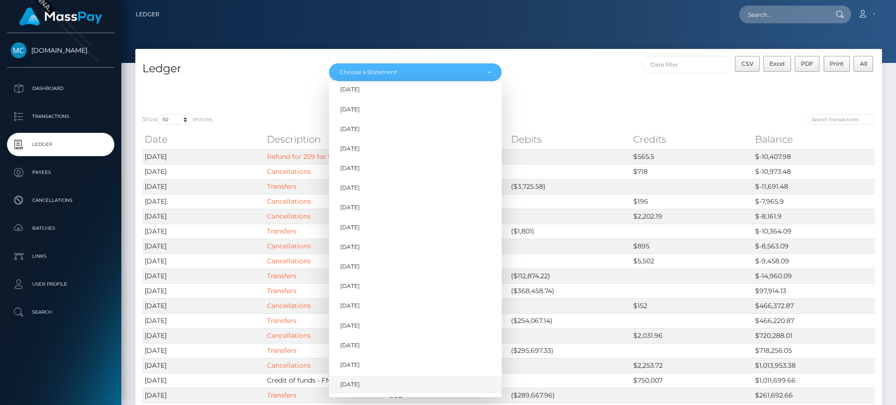
click at [389, 385] on link "Sep 2025" at bounding box center [415, 384] width 173 height 17
select select "Sep 2025"
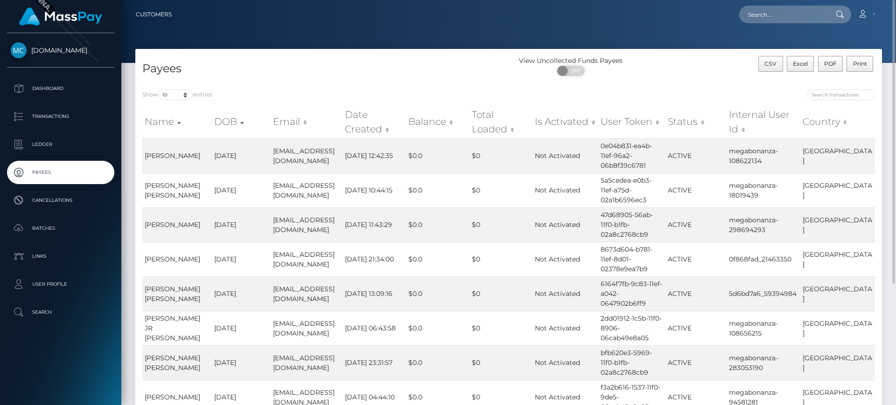
click at [843, 84] on div "Show 10 25 50 100 250 entries Name DOB Email Date Created Balance Total Loaded …" at bounding box center [508, 302] width 746 height 439
click at [840, 83] on div "Show 10 25 50 100 250 entries Name DOB Email Date Created Balance Total Loaded …" at bounding box center [508, 302] width 746 height 439
click at [840, 87] on div "Show 10 25 50 100 250 entries Name DOB Email Date Created Balance Total Loaded …" at bounding box center [508, 302] width 746 height 439
click at [839, 93] on input "search" at bounding box center [841, 95] width 68 height 11
click at [726, 87] on div "Show 10 25 50 100 250 entries Name DOB Email Date Created Balance Total Loaded …" at bounding box center [508, 302] width 746 height 439
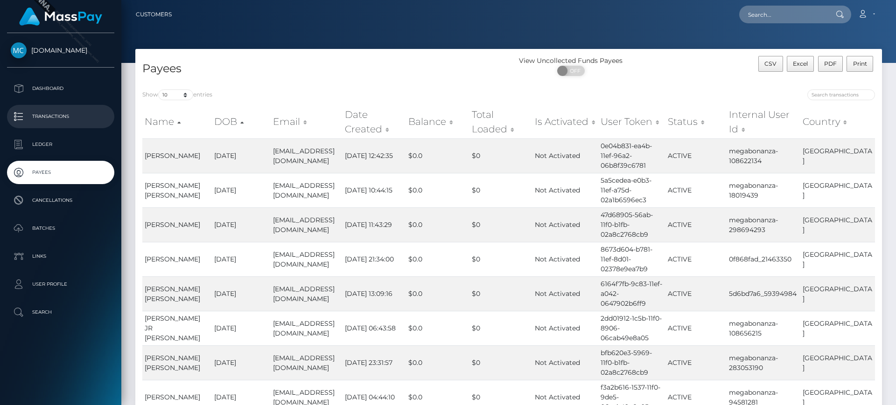
drag, startPoint x: 77, startPoint y: 114, endPoint x: 91, endPoint y: 109, distance: 14.3
click at [77, 113] on p "Transactions" at bounding box center [61, 117] width 100 height 14
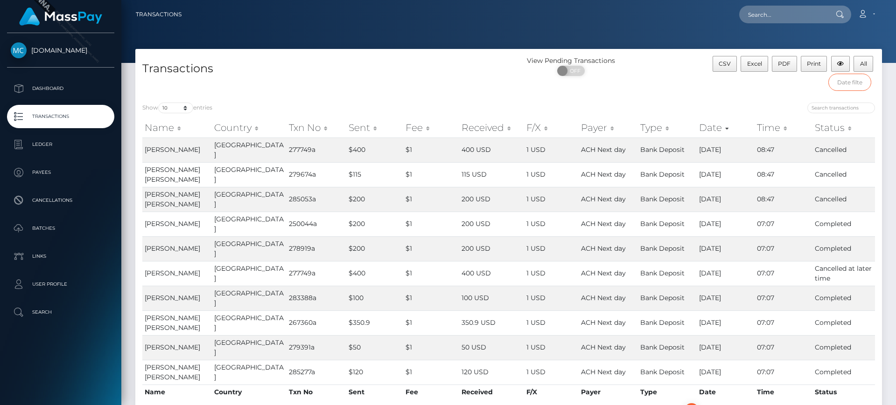
click at [844, 86] on input "text" at bounding box center [849, 82] width 43 height 17
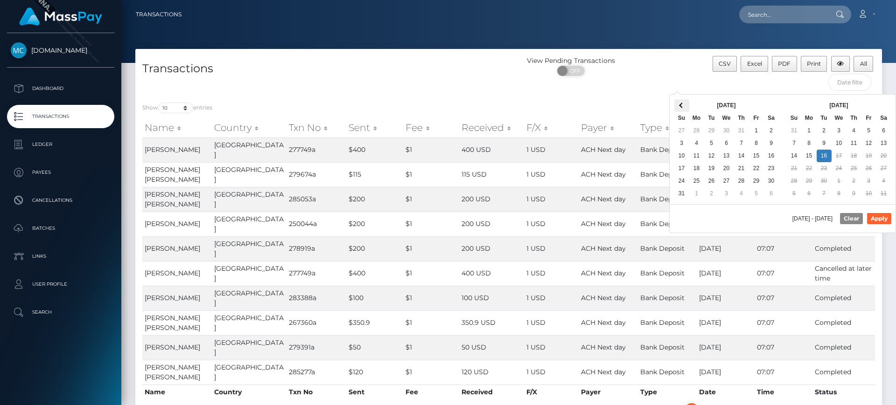
click at [679, 103] on th at bounding box center [681, 105] width 15 height 13
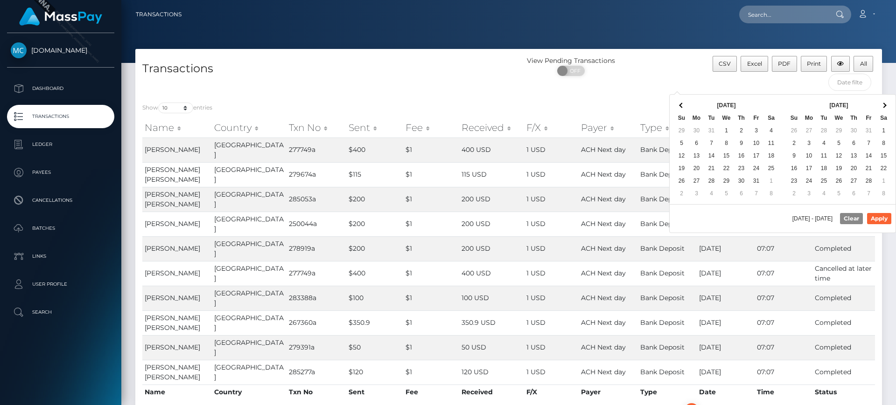
click at [679, 103] on th at bounding box center [681, 105] width 15 height 13
click at [881, 102] on th at bounding box center [883, 105] width 15 height 13
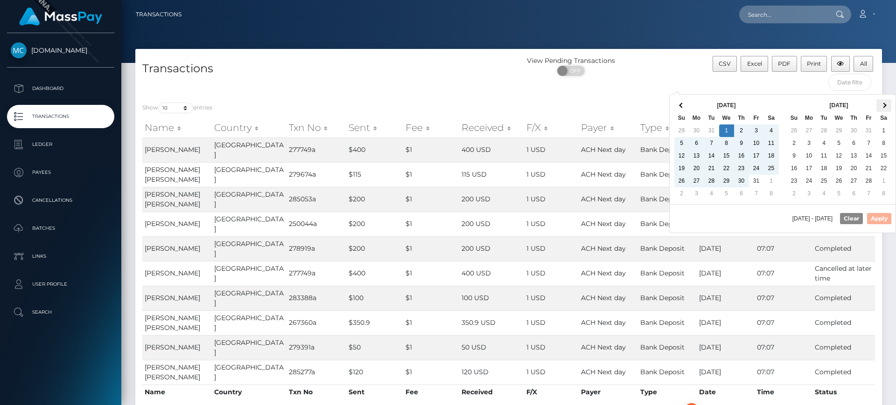
click at [888, 105] on th at bounding box center [883, 105] width 15 height 13
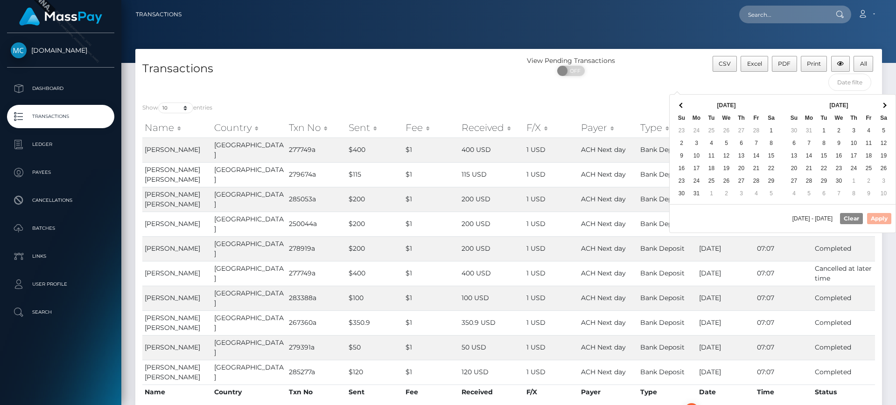
click at [886, 105] on th at bounding box center [883, 105] width 15 height 13
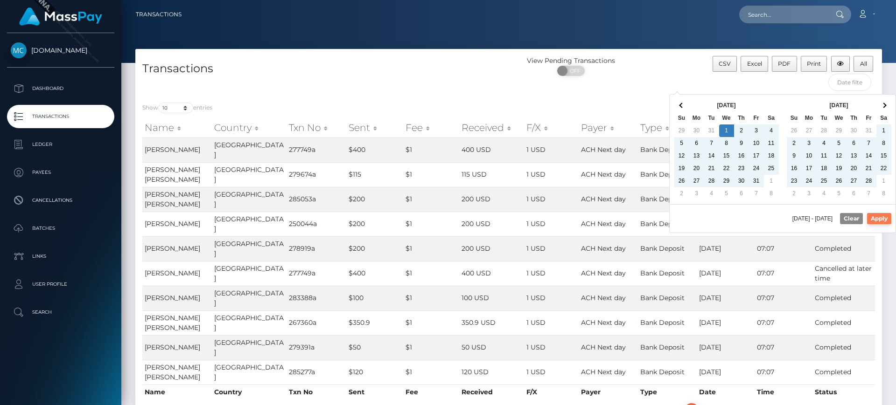
click at [880, 218] on button "Apply" at bounding box center [879, 218] width 24 height 11
type input "01/01/2025 - 09/16/2025"
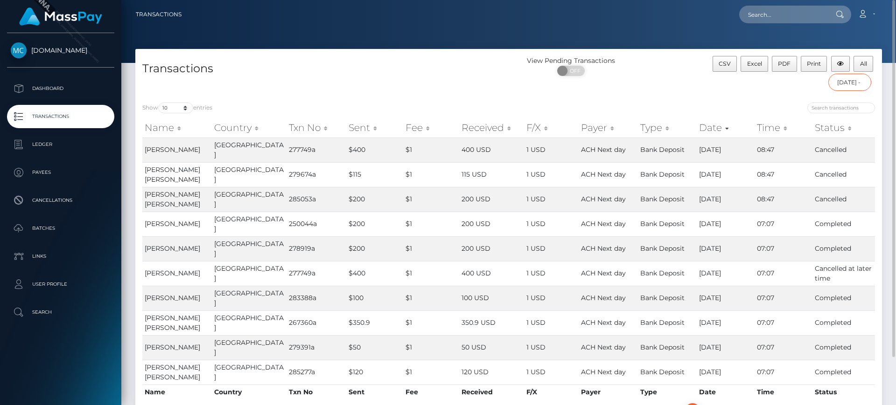
click at [852, 80] on input "01/01/2025 - 09/16/2025" at bounding box center [849, 82] width 43 height 17
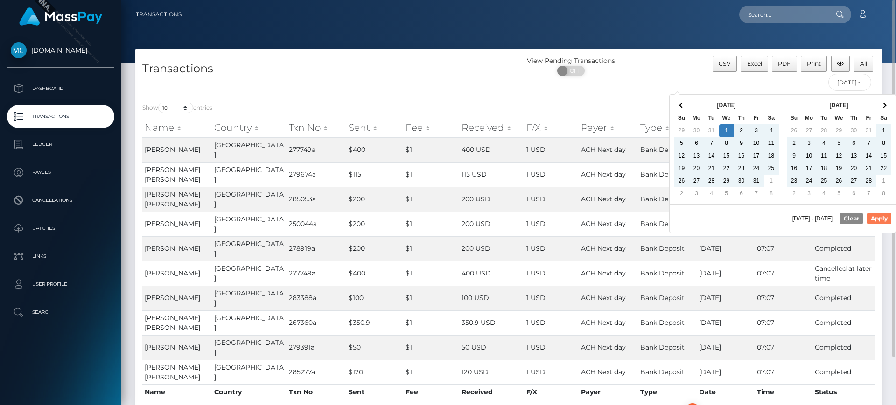
click at [878, 218] on button "Apply" at bounding box center [879, 218] width 24 height 11
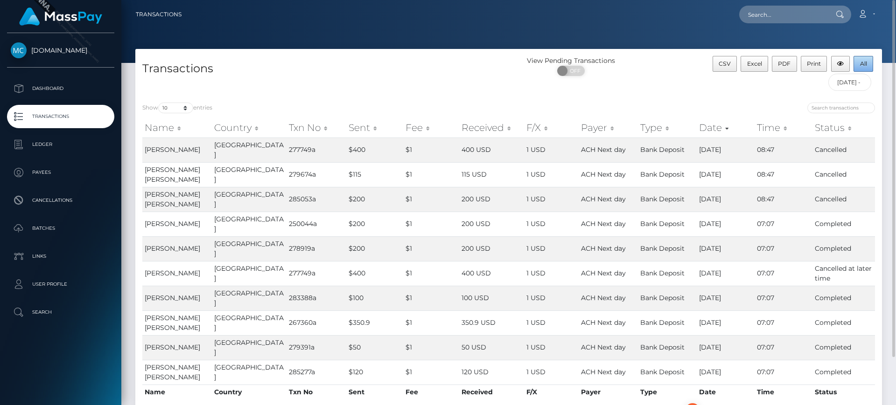
click at [858, 65] on button "All" at bounding box center [863, 64] width 20 height 16
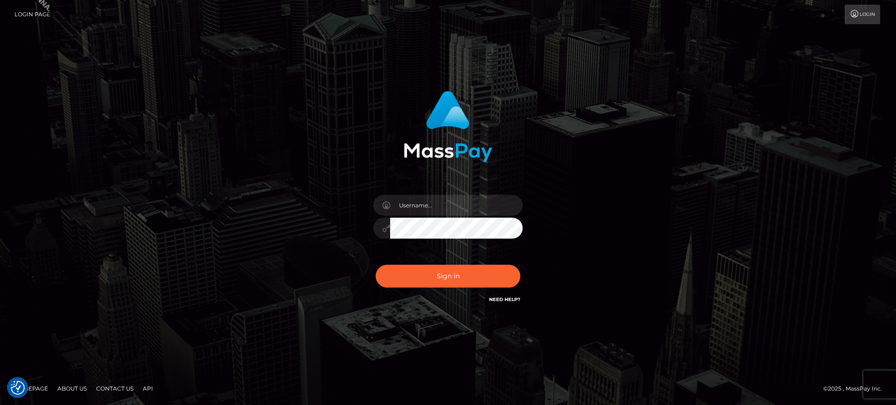
checkbox input "true"
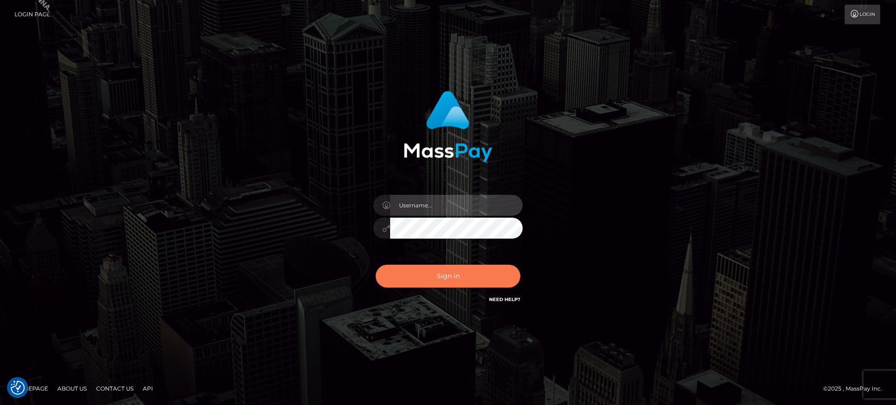
type input "marianne.ML"
click at [449, 277] on button "Sign in" at bounding box center [448, 276] width 145 height 23
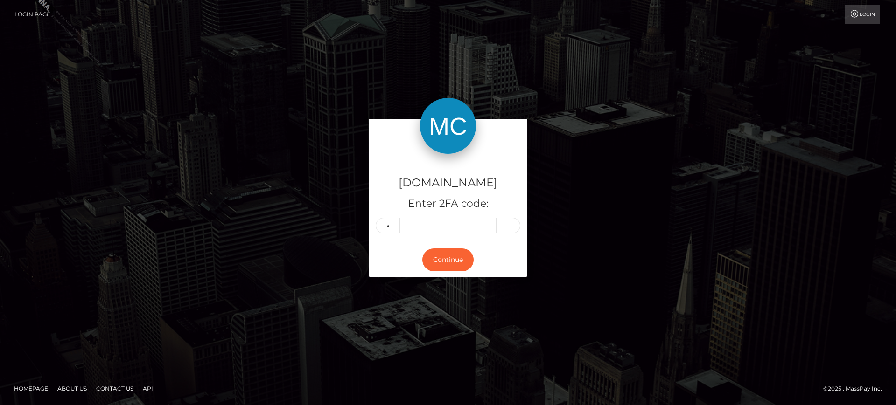
type input "2"
type input "6"
type input "4"
type input "3"
type input "7"
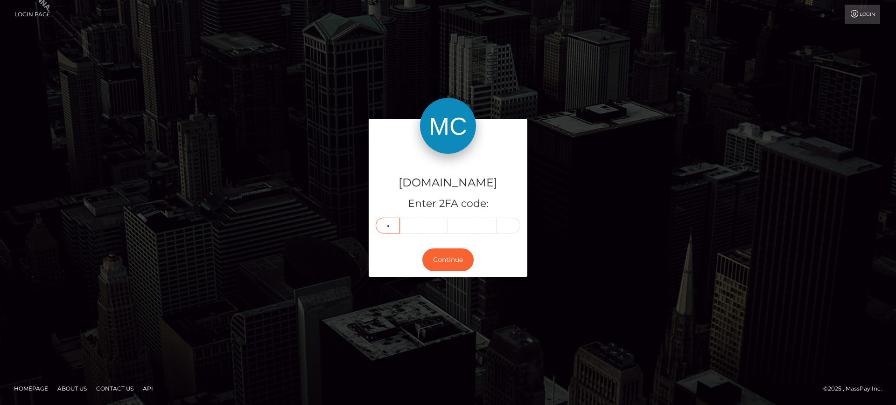
type input "8"
type input "4"
type input "6"
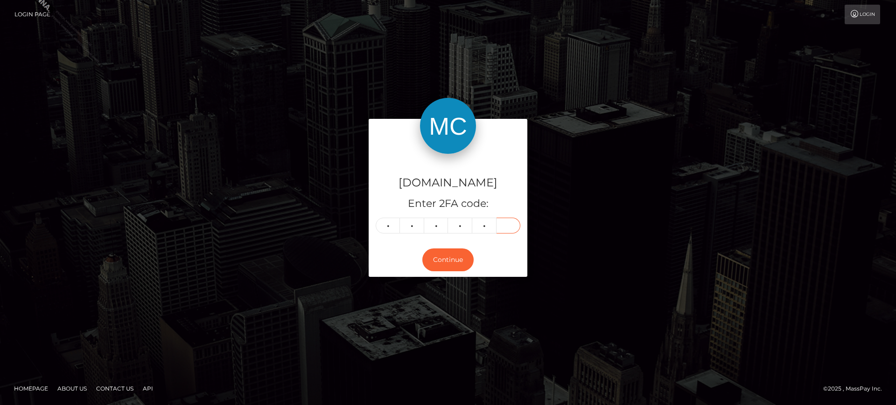
type input "6"
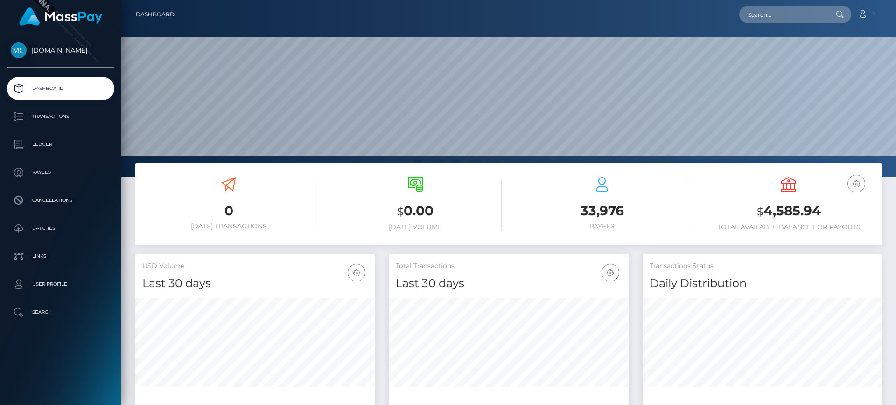
scroll to position [166, 240]
click at [66, 118] on p "Transactions" at bounding box center [61, 117] width 100 height 14
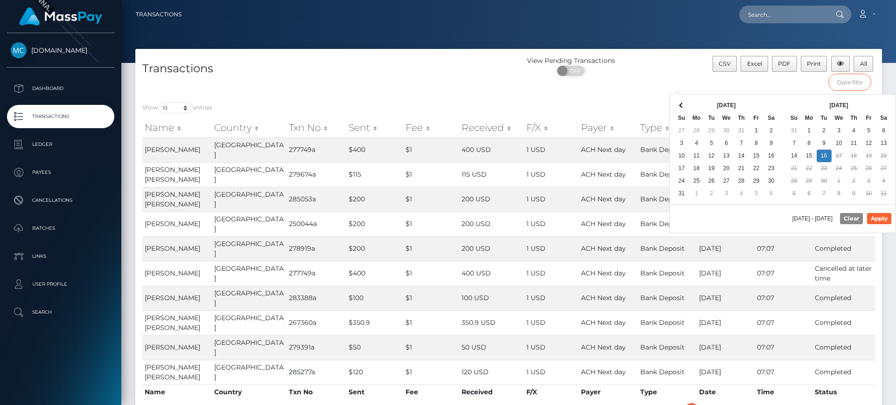
click at [860, 79] on input "text" at bounding box center [849, 82] width 43 height 17
click at [687, 104] on th at bounding box center [681, 105] width 15 height 13
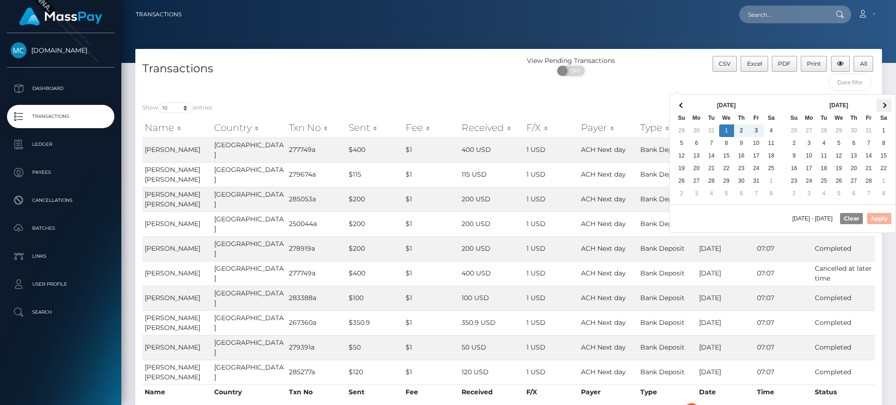
click at [884, 103] on span at bounding box center [883, 105] width 5 height 5
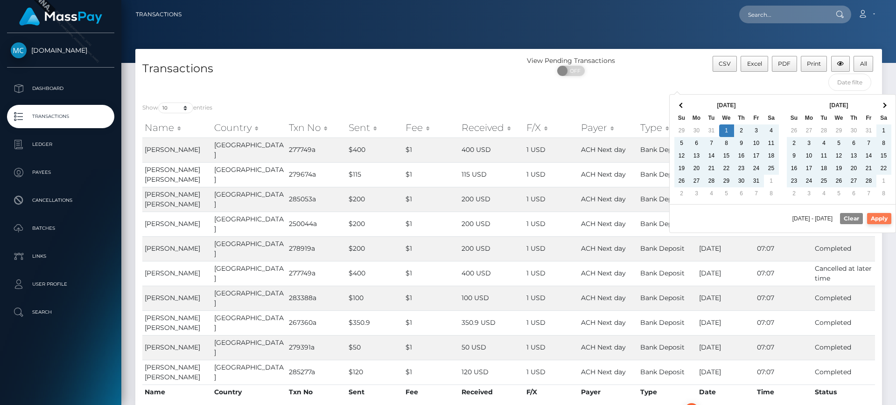
click at [878, 216] on button "Apply" at bounding box center [879, 218] width 24 height 11
type input "01/01/2025 - 09/16/2025"
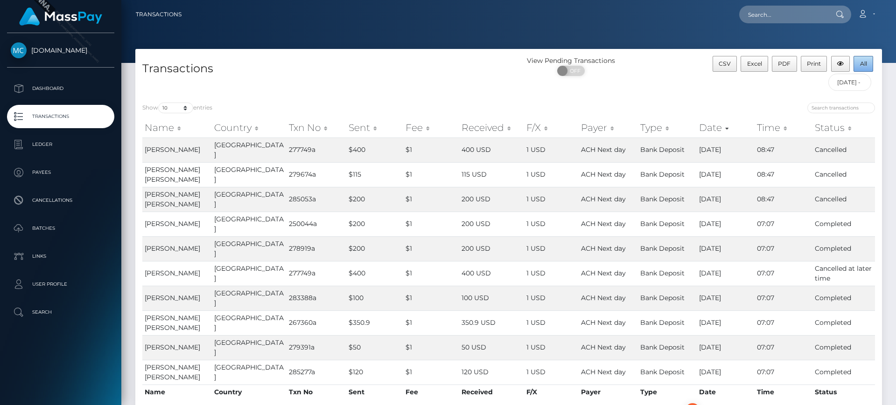
click at [862, 63] on span "All" at bounding box center [863, 63] width 7 height 7
click at [864, 15] on icon at bounding box center [862, 13] width 10 height 7
click at [835, 66] on link "Logout" at bounding box center [844, 59] width 75 height 17
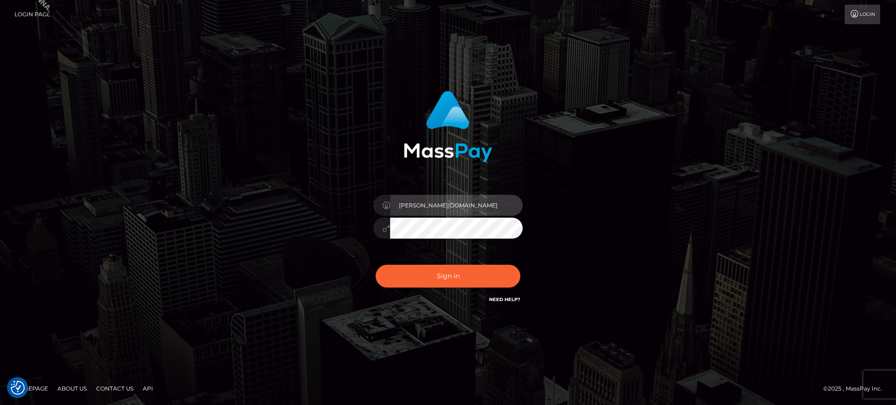
click at [473, 215] on input "[PERSON_NAME][DOMAIN_NAME]" at bounding box center [456, 205] width 132 height 21
type input "[PERSON_NAME].SF"
click at [466, 197] on input "[PERSON_NAME].SF" at bounding box center [456, 205] width 132 height 21
click at [442, 211] on input "[PERSON_NAME].SF" at bounding box center [456, 205] width 132 height 21
click at [601, 195] on div "[PERSON_NAME].SF Sign in" at bounding box center [448, 202] width 532 height 237
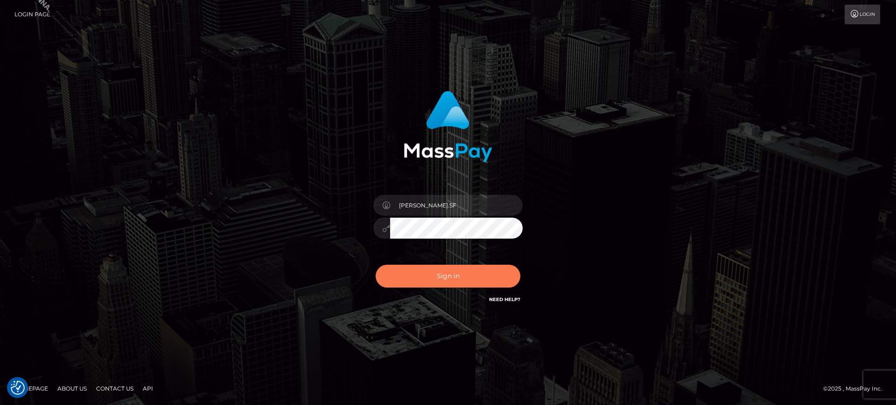
click at [467, 274] on button "Sign in" at bounding box center [448, 276] width 145 height 23
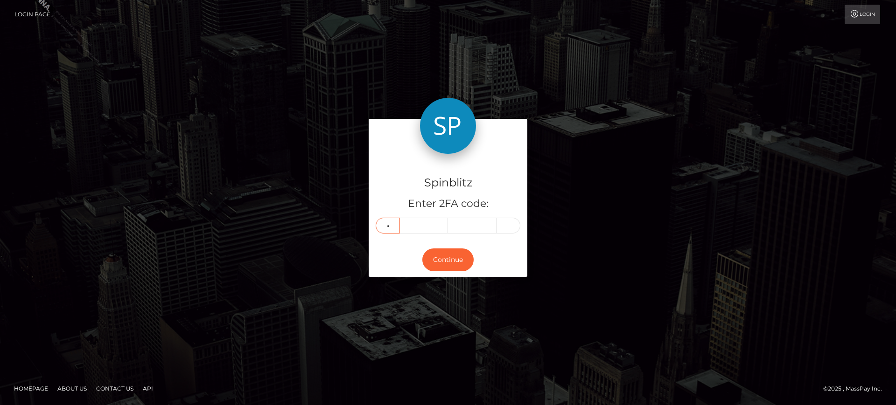
type input "0"
type input "9"
type input "8"
type input "1"
type input "4"
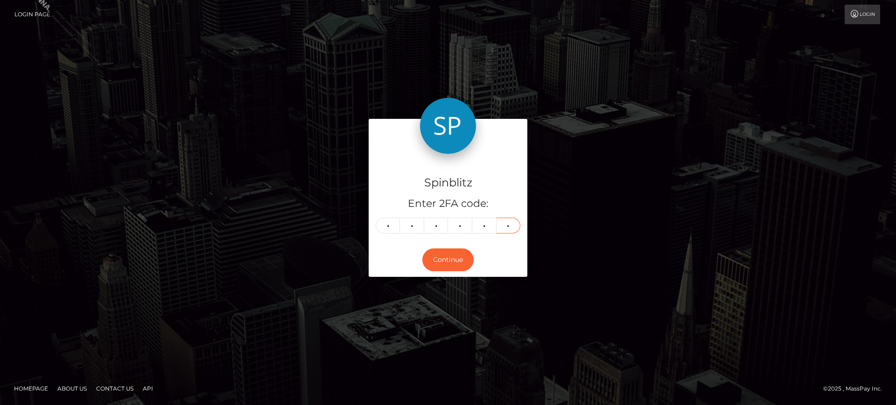
type input "3"
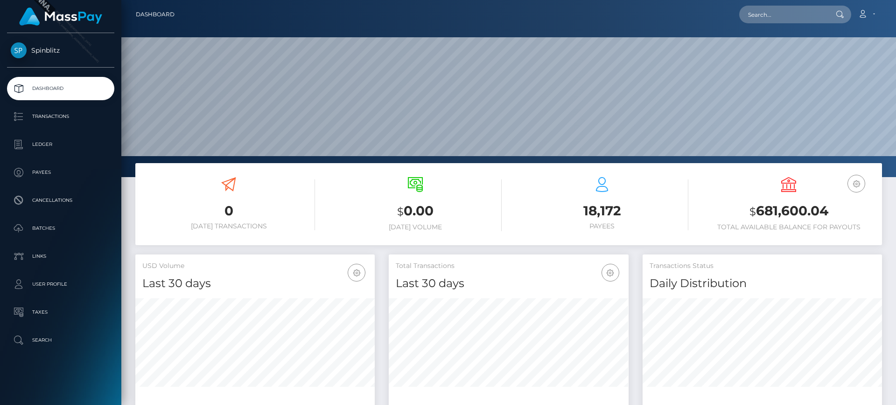
scroll to position [166, 240]
click at [61, 114] on p "Transactions" at bounding box center [61, 117] width 100 height 14
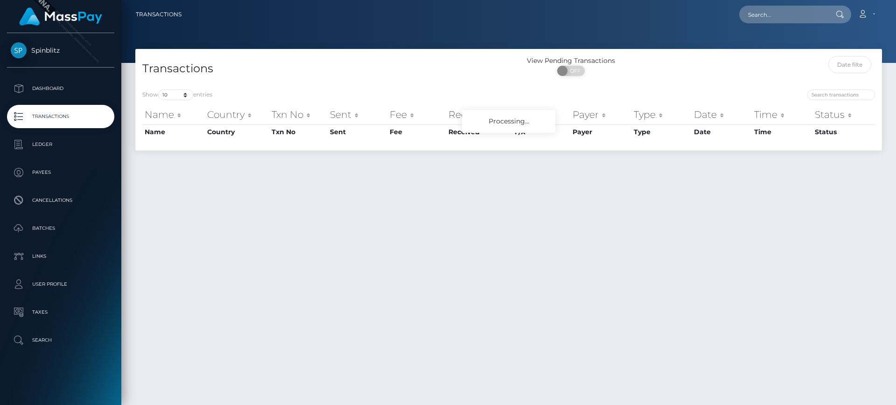
click at [753, 73] on div at bounding box center [788, 68] width 187 height 25
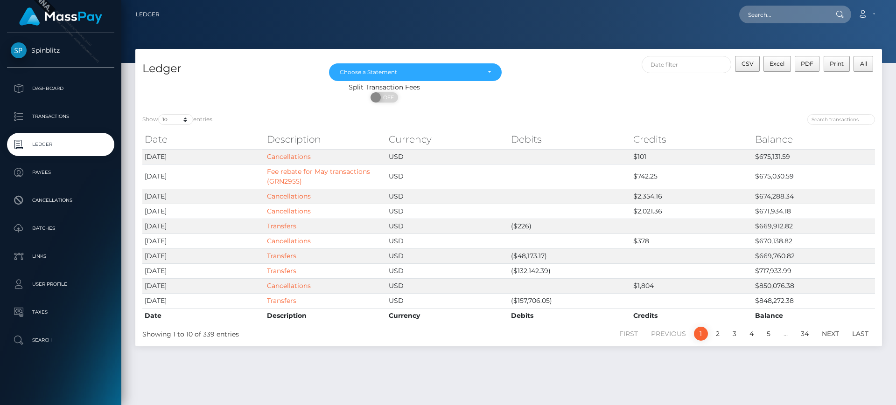
click at [196, 114] on label "Show 10 25 50 100 250 entries" at bounding box center [177, 119] width 70 height 11
click at [193, 114] on select "10 25 50 100 250" at bounding box center [175, 119] width 35 height 11
drag, startPoint x: 192, startPoint y: 120, endPoint x: 188, endPoint y: 123, distance: 5.0
click at [192, 120] on select "10 25 50 100 250" at bounding box center [175, 119] width 35 height 11
select select "50"
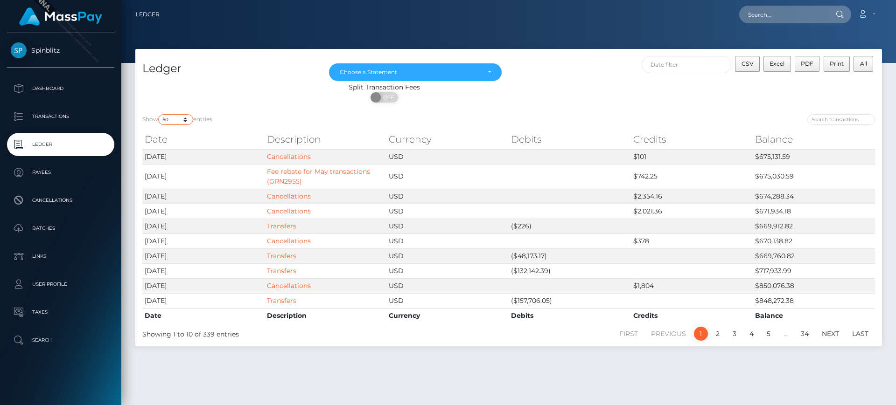
click at [159, 114] on select "10 25 50 100 250" at bounding box center [175, 119] width 35 height 11
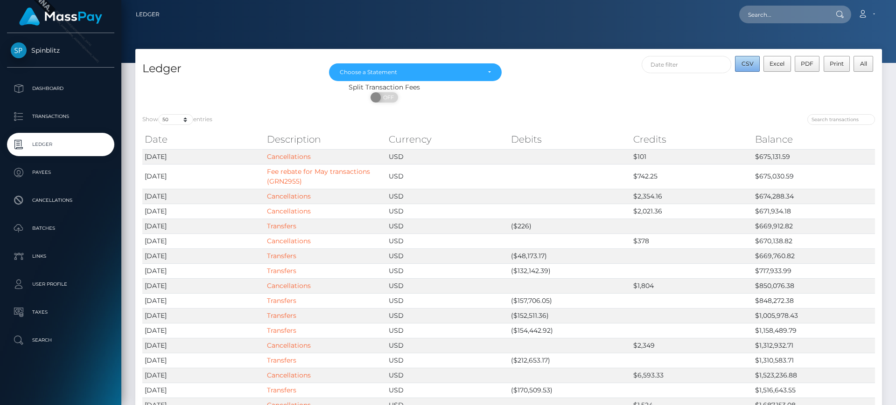
click at [739, 63] on button "CSV" at bounding box center [747, 64] width 25 height 16
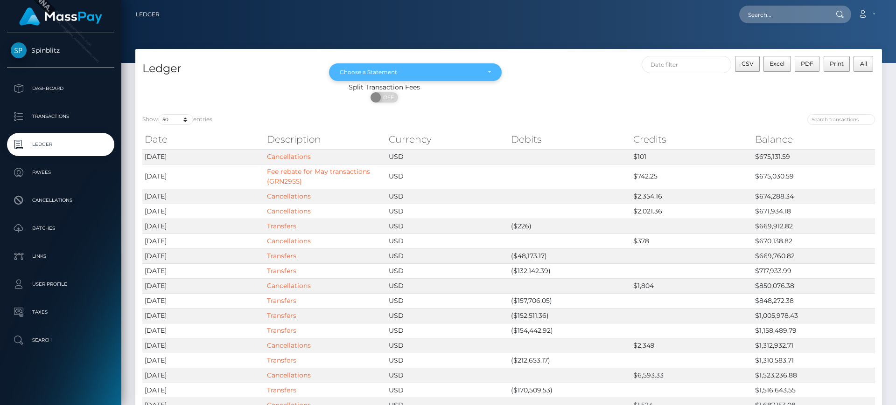
click at [450, 66] on div "Choose a Statement" at bounding box center [415, 72] width 173 height 18
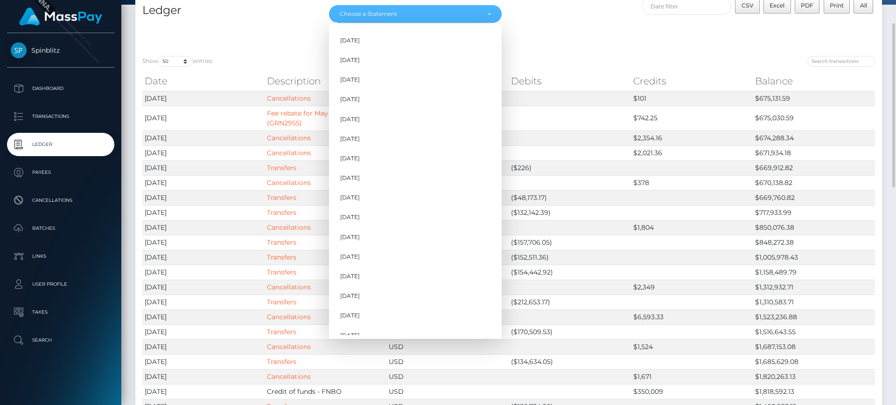
scroll to position [86, 0]
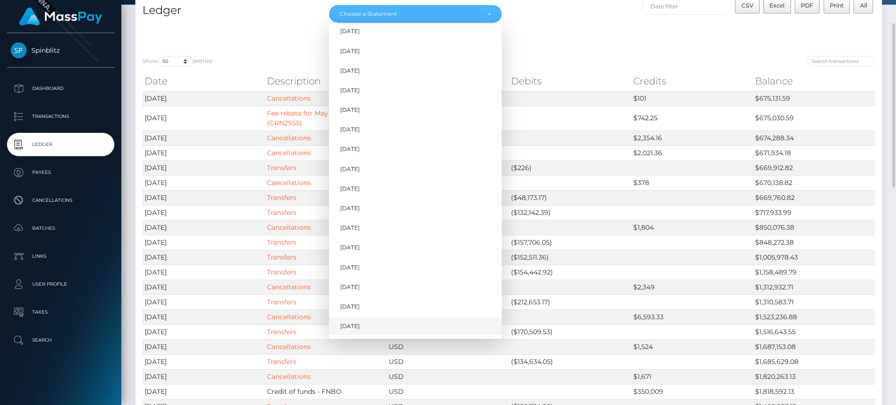
click at [369, 320] on link "[DATE]" at bounding box center [415, 326] width 173 height 17
select select "[DATE]"
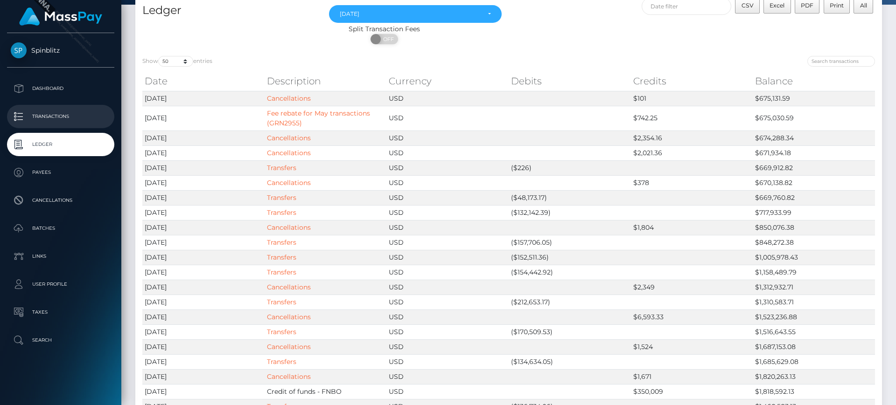
click at [83, 117] on p "Transactions" at bounding box center [61, 117] width 100 height 14
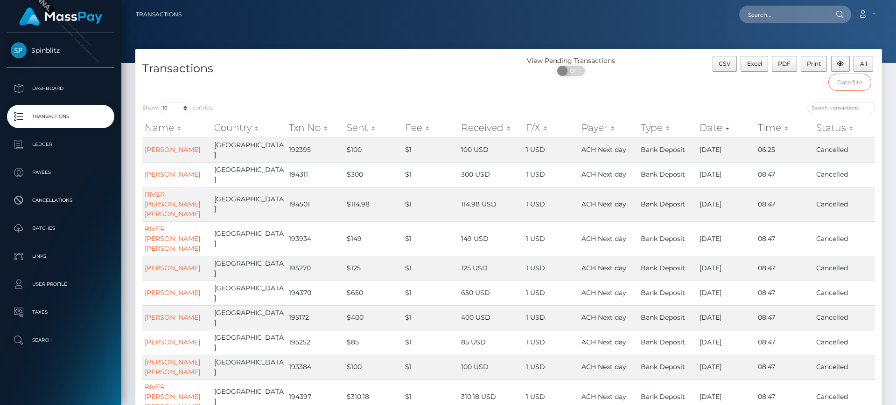
click at [836, 77] on input "text" at bounding box center [849, 82] width 43 height 17
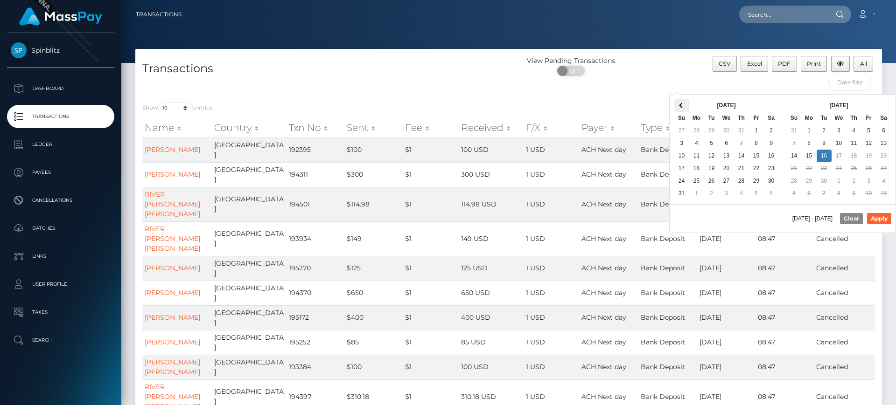
click at [685, 105] on th at bounding box center [681, 105] width 15 height 13
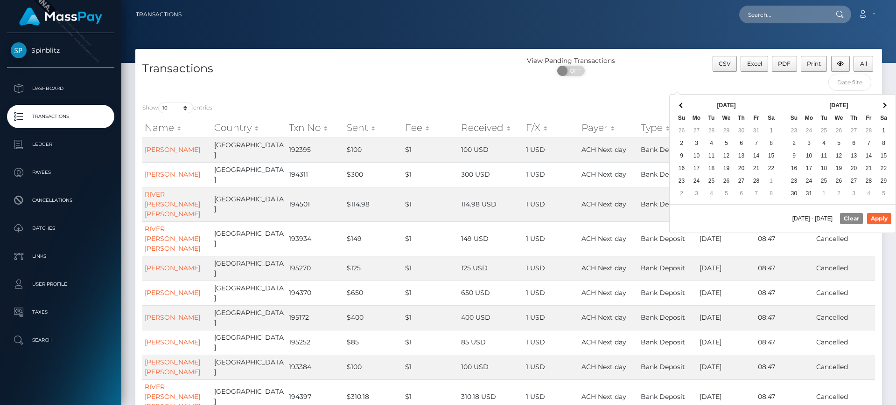
click at [685, 105] on th at bounding box center [681, 105] width 15 height 13
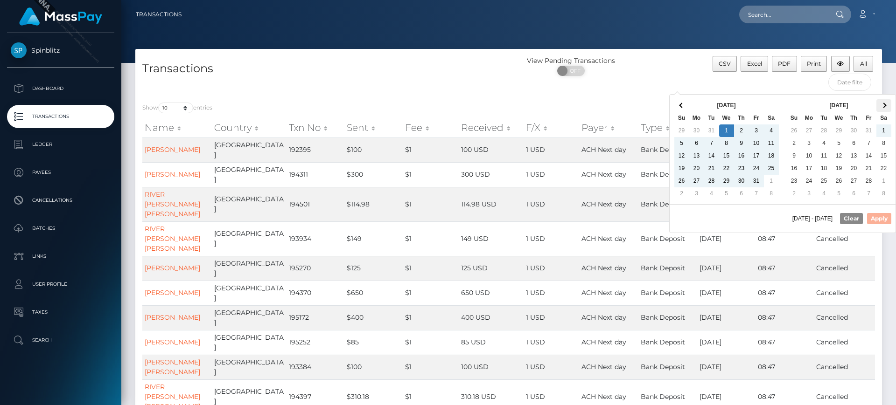
click at [891, 107] on th at bounding box center [883, 105] width 15 height 13
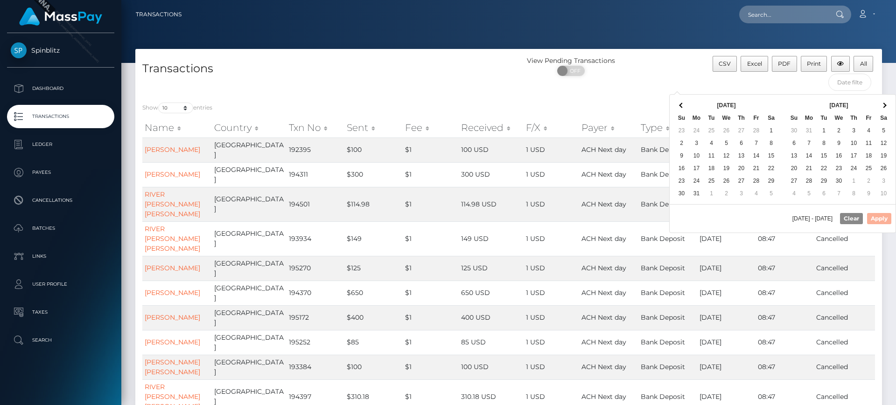
click at [891, 107] on th at bounding box center [883, 105] width 15 height 13
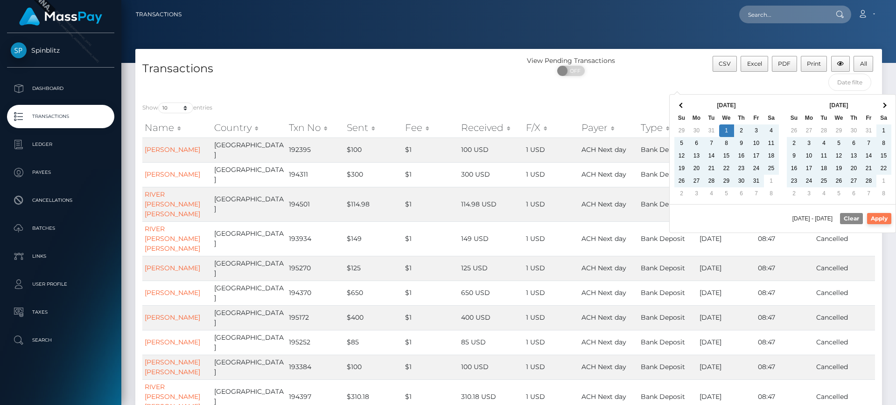
click at [879, 216] on button "Apply" at bounding box center [879, 218] width 24 height 11
type input "01/01/2025 - 09/16/2025"
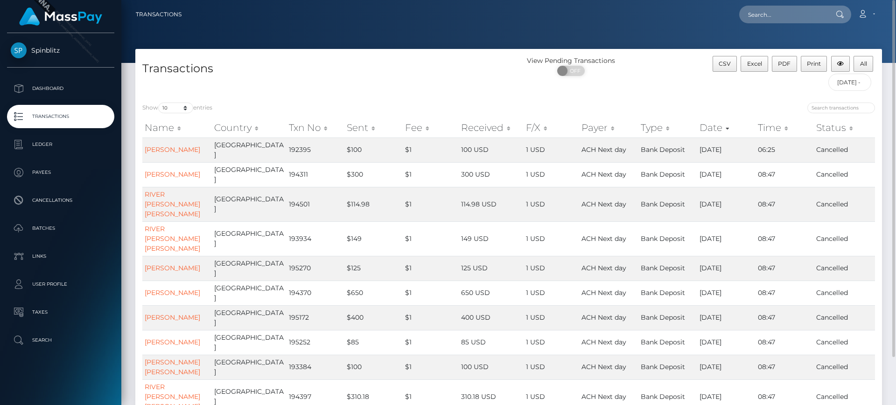
click at [666, 81] on div "View Pending Transactions ON OFF" at bounding box center [602, 76] width 187 height 40
click at [855, 81] on input "01/01/2025 - 09/16/2025" at bounding box center [849, 82] width 43 height 17
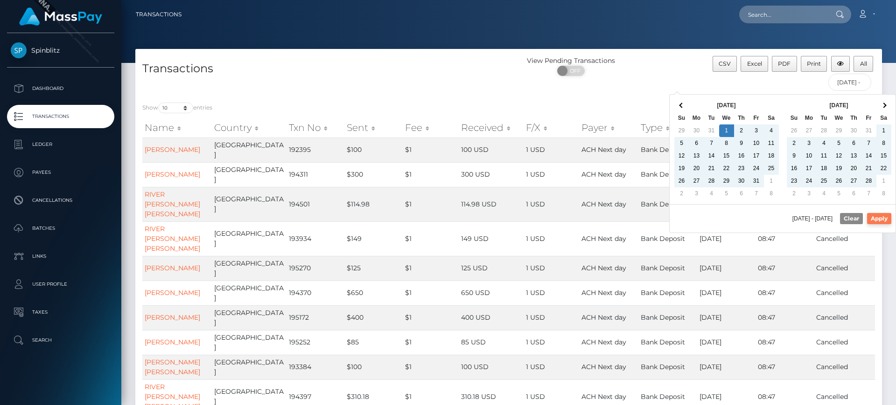
click at [888, 214] on button "Apply" at bounding box center [879, 218] width 24 height 11
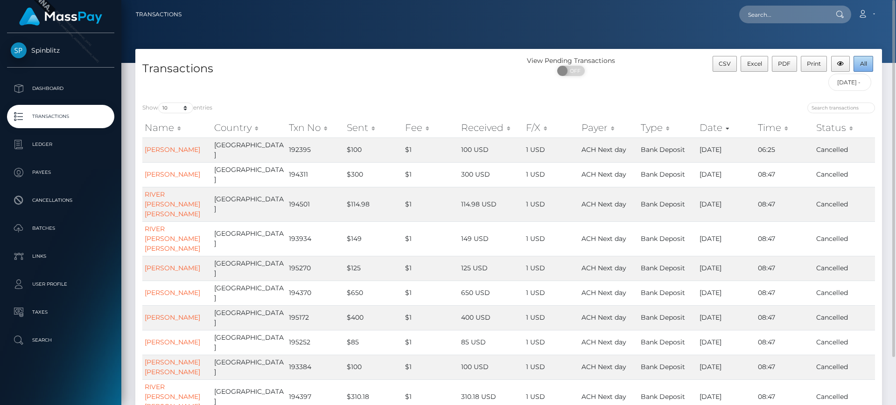
click at [863, 70] on button "All" at bounding box center [863, 64] width 20 height 16
click at [486, 71] on h4 "Transactions" at bounding box center [321, 69] width 359 height 16
